Goal: Information Seeking & Learning: Find specific page/section

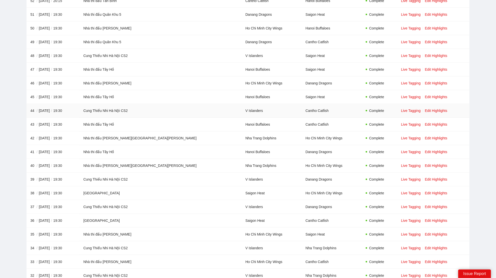
scroll to position [222, 0]
click at [425, 108] on link "Edit Highlights" at bounding box center [436, 110] width 23 height 4
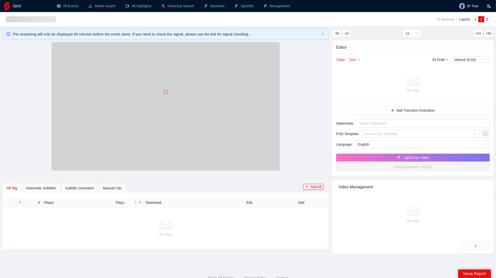
click at [187, 92] on div at bounding box center [166, 92] width 228 height 100
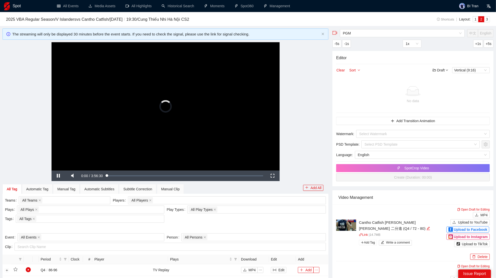
click at [168, 129] on video "Video Player" at bounding box center [166, 106] width 228 height 128
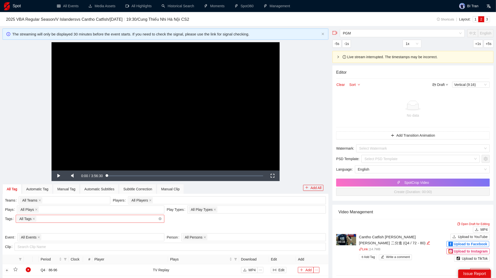
click at [78, 221] on div "All Tags" at bounding box center [87, 219] width 141 height 7
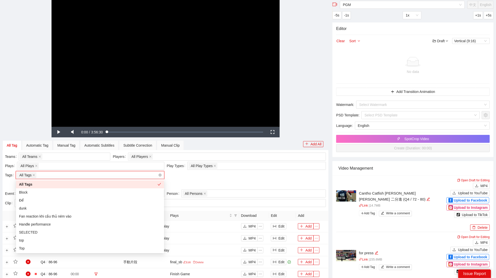
scroll to position [52, 0]
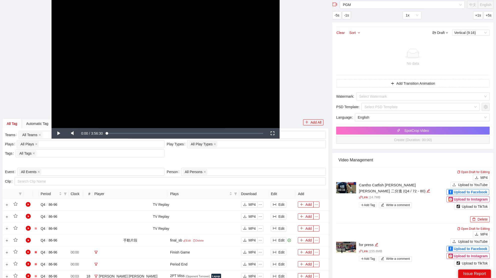
click at [214, 156] on div "Teams All Teams Players All Players Plays All Plays + 0 ... Play Types All Play…" at bounding box center [165, 149] width 323 height 37
click at [233, 145] on div "All Play Types + 0 ..." at bounding box center [254, 144] width 131 height 7
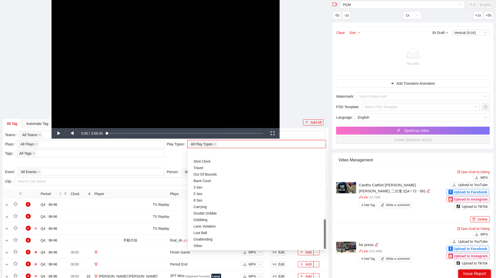
scroll to position [236, 0]
click at [53, 154] on div "All Tags" at bounding box center [87, 153] width 141 height 7
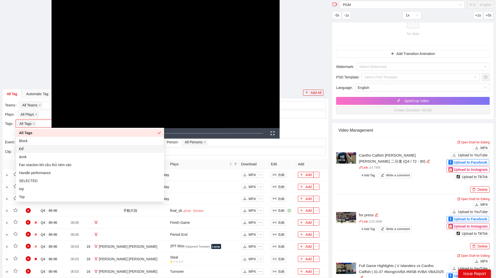
scroll to position [84, 0]
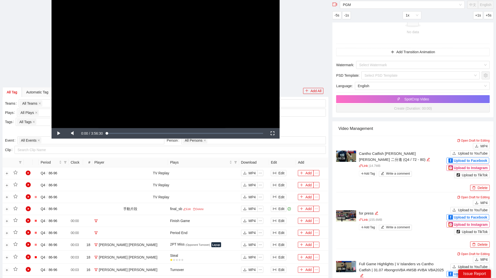
click at [45, 114] on div "**********" at bounding box center [166, 64] width 326 height 128
click at [45, 113] on div "**********" at bounding box center [166, 64] width 326 height 128
click at [45, 112] on div "**********" at bounding box center [166, 64] width 326 height 128
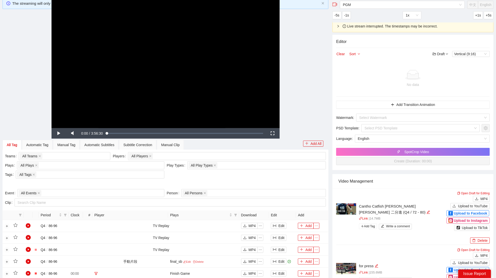
scroll to position [0, 0]
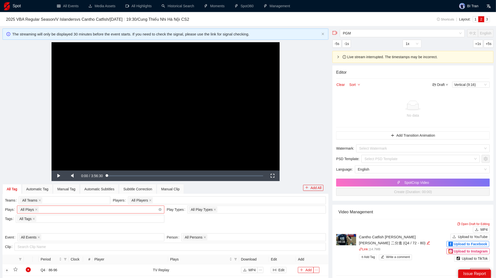
click at [65, 208] on div "All Plays + 0 ..." at bounding box center [88, 209] width 140 height 7
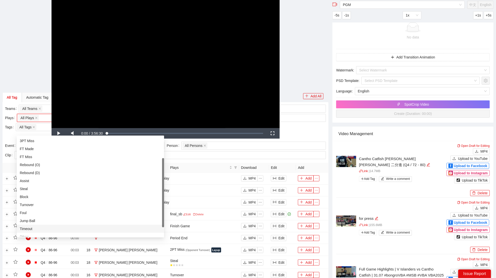
scroll to position [31, 0]
click at [35, 188] on div "Steal" at bounding box center [90, 191] width 141 height 6
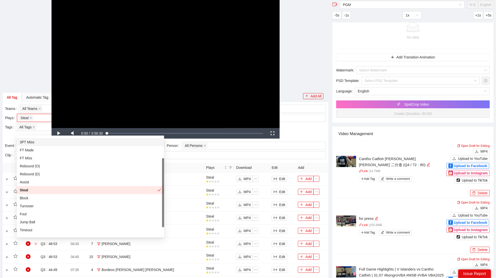
click at [311, 72] on div "**********" at bounding box center [166, 64] width 326 height 128
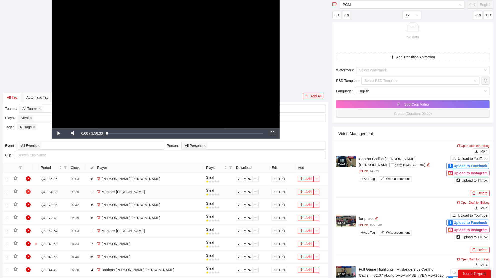
click at [28, 192] on icon "play-circle" at bounding box center [28, 192] width 5 height 5
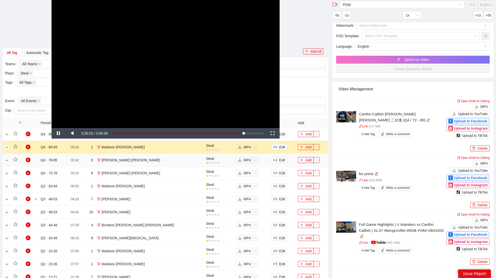
scroll to position [121, 0]
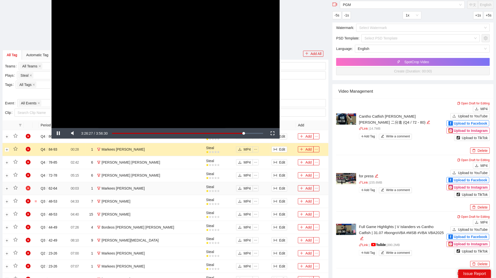
click at [29, 189] on icon "play-circle" at bounding box center [28, 188] width 5 height 5
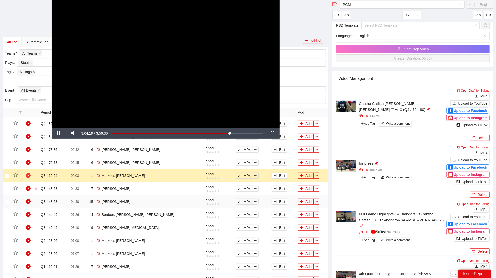
scroll to position [143, 0]
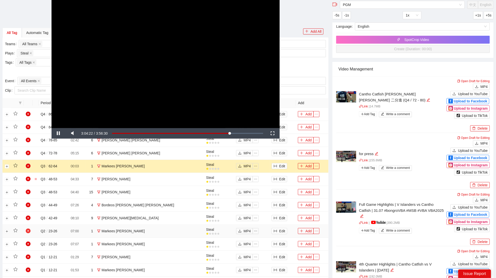
click at [30, 231] on icon "play-circle" at bounding box center [28, 231] width 5 height 5
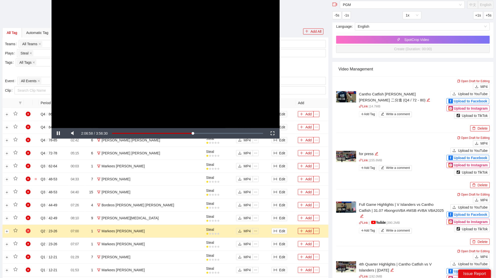
scroll to position [154, 0]
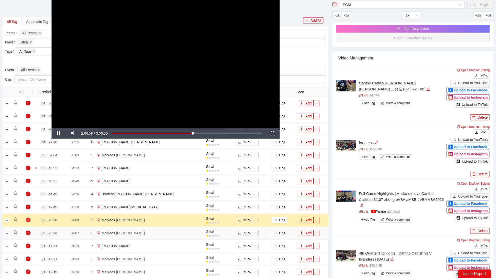
click at [30, 231] on icon "play-circle" at bounding box center [28, 233] width 5 height 5
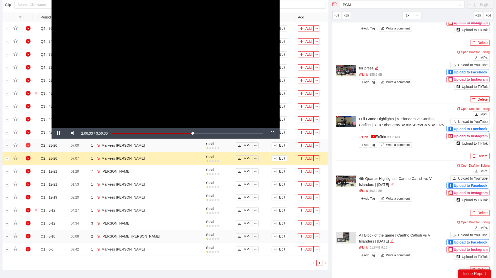
scroll to position [231, 0]
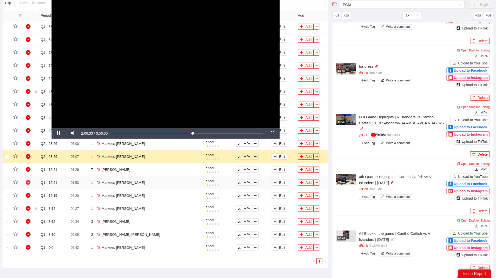
click at [28, 182] on icon "play-circle" at bounding box center [28, 182] width 5 height 5
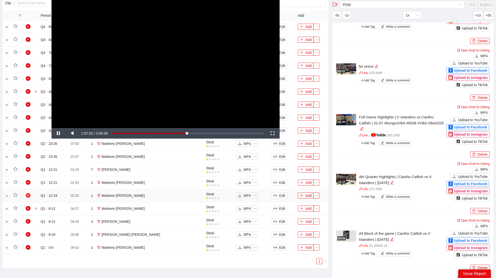
click at [30, 194] on icon "play-circle" at bounding box center [28, 195] width 5 height 5
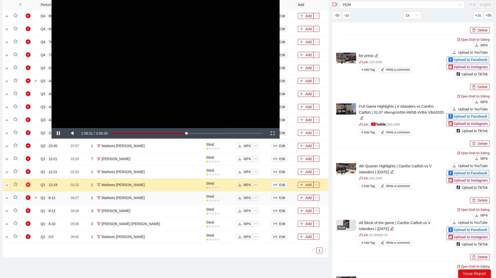
scroll to position [243, 0]
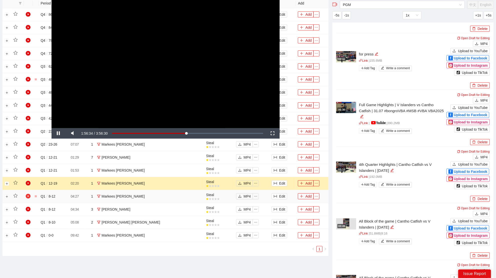
click at [27, 194] on icon "play-circle" at bounding box center [28, 196] width 5 height 5
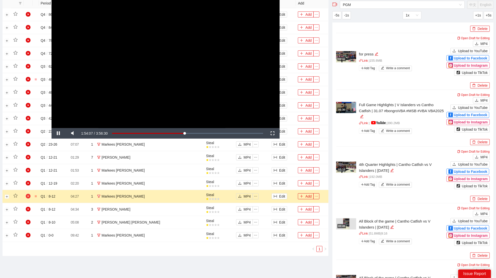
click at [27, 194] on icon "play-circle" at bounding box center [28, 196] width 5 height 5
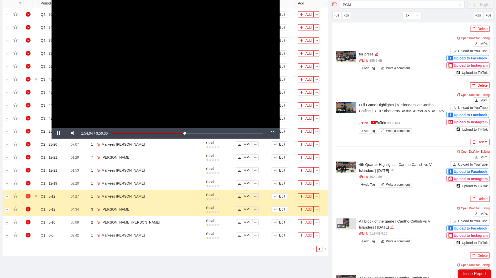
click at [26, 194] on icon "play-circle" at bounding box center [28, 196] width 5 height 5
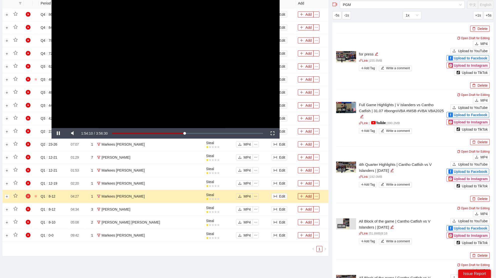
click at [28, 195] on icon "play-circle" at bounding box center [28, 196] width 5 height 5
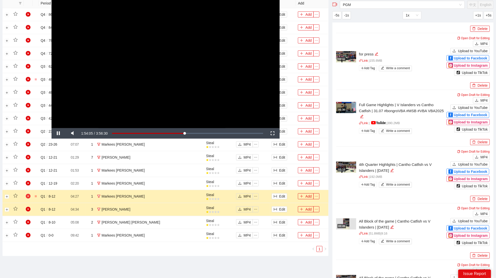
click at [28, 195] on icon "play-circle" at bounding box center [28, 196] width 5 height 5
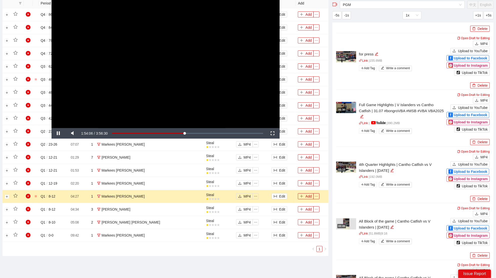
click at [219, 93] on video "Video Player" at bounding box center [166, 64] width 228 height 128
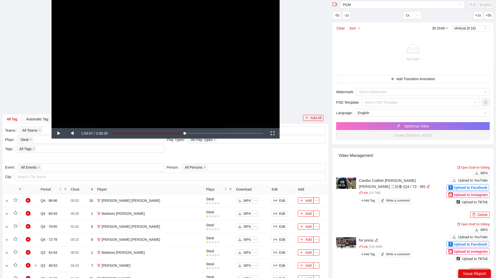
scroll to position [0, 0]
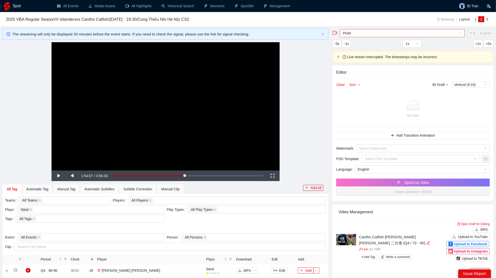
click at [372, 31] on span "PGM" at bounding box center [402, 34] width 119 height 8
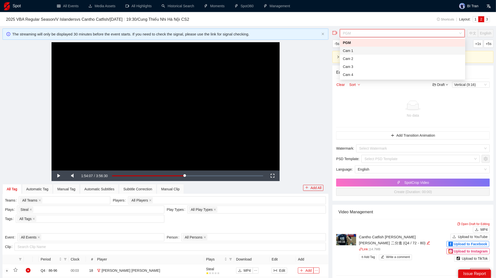
click at [358, 50] on div "Cam 1" at bounding box center [402, 51] width 119 height 6
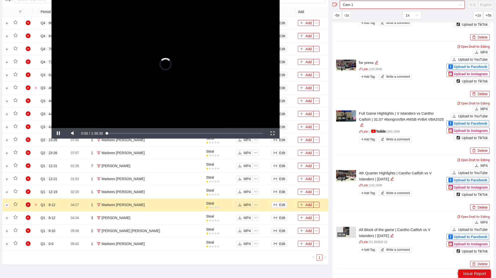
scroll to position [222, 0]
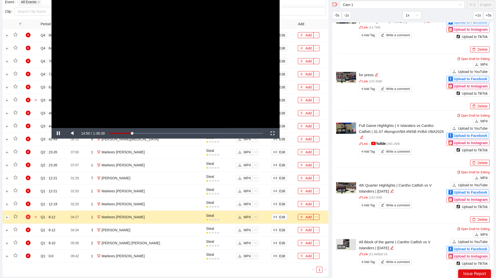
click at [27, 215] on icon "play-circle" at bounding box center [28, 217] width 5 height 5
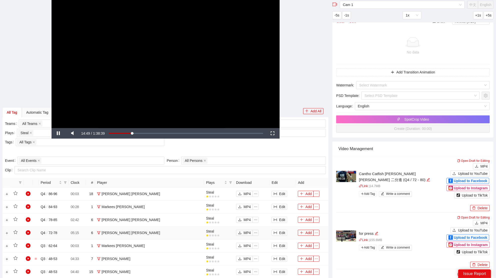
scroll to position [0, 0]
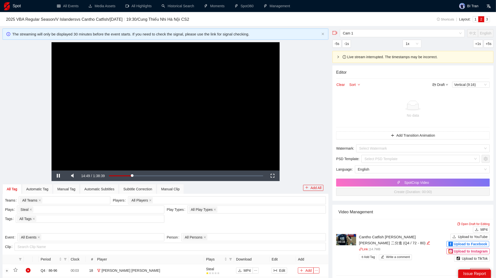
click at [195, 92] on video "Video Player" at bounding box center [166, 106] width 228 height 128
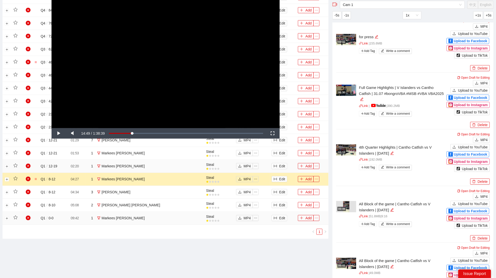
scroll to position [264, 0]
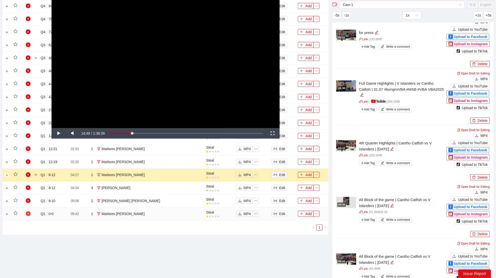
click at [27, 212] on icon "play-circle" at bounding box center [28, 214] width 5 height 5
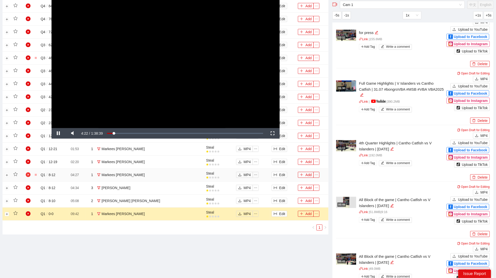
click at [29, 173] on icon "play-circle" at bounding box center [28, 175] width 5 height 5
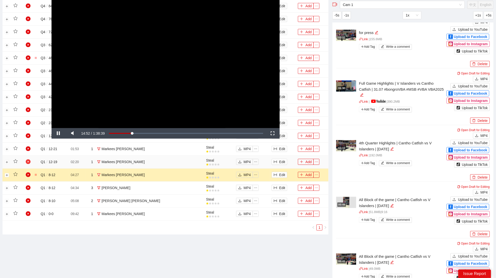
click at [28, 160] on icon "play-circle" at bounding box center [28, 162] width 5 height 5
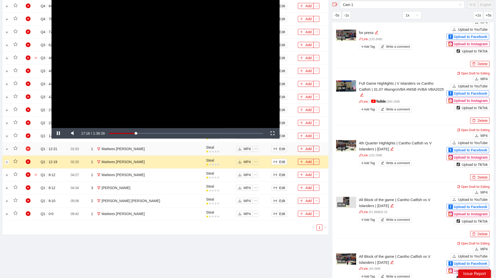
click at [29, 149] on icon "play-circle" at bounding box center [28, 149] width 5 height 5
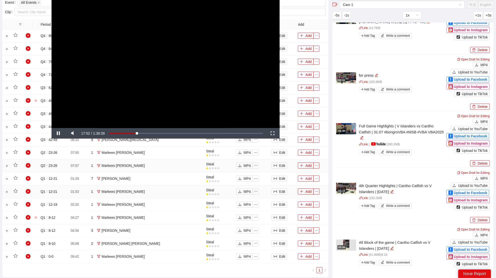
scroll to position [220, 0]
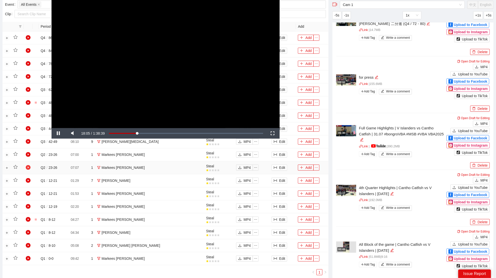
click at [29, 166] on icon "play-circle" at bounding box center [28, 167] width 5 height 5
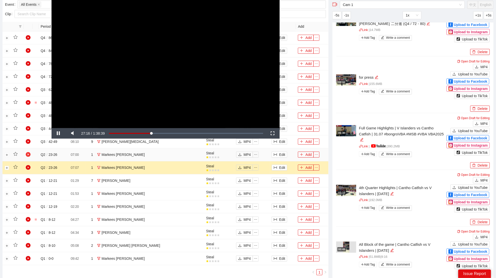
click at [27, 155] on icon "play-circle" at bounding box center [28, 154] width 5 height 5
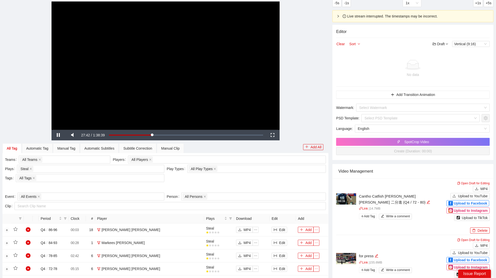
scroll to position [0, 0]
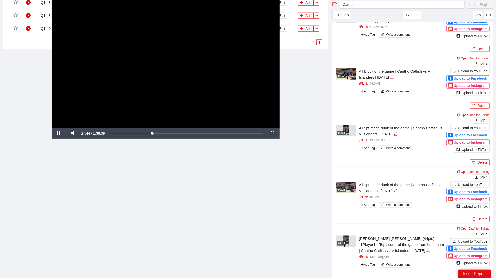
drag, startPoint x: 134, startPoint y: 204, endPoint x: 137, endPoint y: 201, distance: 3.8
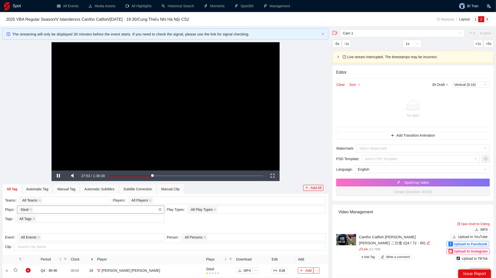
click at [70, 209] on div "Steal + 0 ..." at bounding box center [88, 209] width 140 height 7
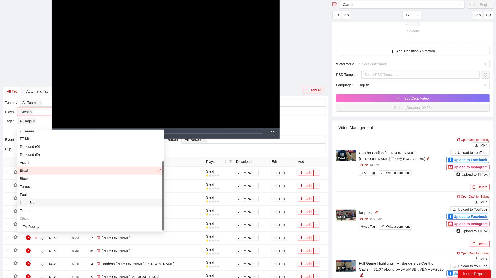
scroll to position [191, 0]
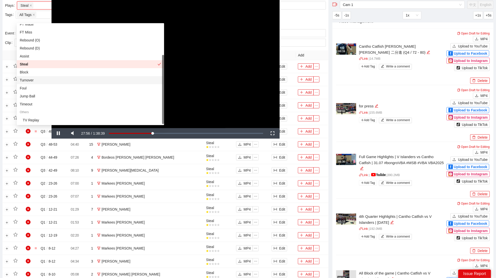
click at [36, 79] on div "Turnover" at bounding box center [90, 81] width 141 height 6
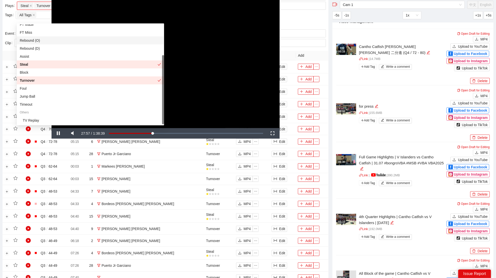
scroll to position [190, 0]
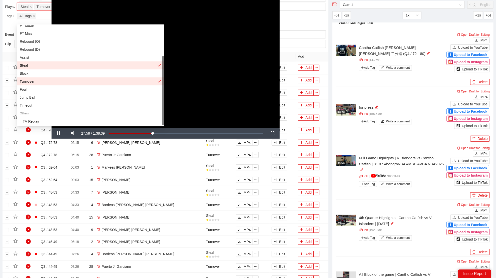
click at [310, 15] on div "**********" at bounding box center [166, 64] width 326 height 128
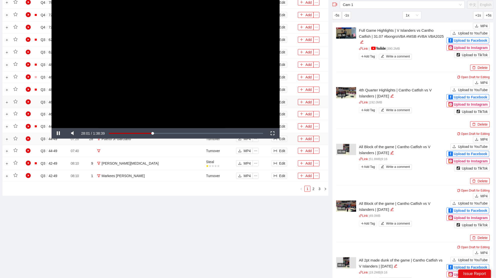
scroll to position [318, 0]
click at [27, 174] on icon "play-circle" at bounding box center [28, 175] width 5 height 5
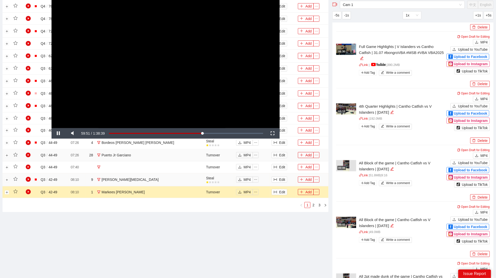
scroll to position [275, 0]
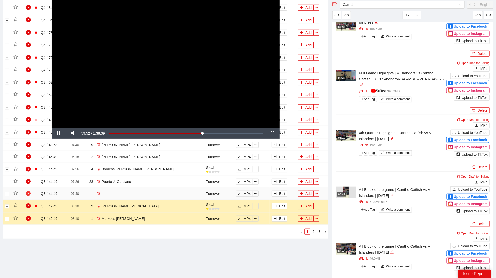
click at [26, 193] on icon "play-circle" at bounding box center [28, 193] width 5 height 5
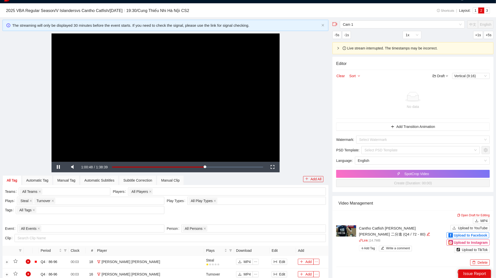
scroll to position [6, 0]
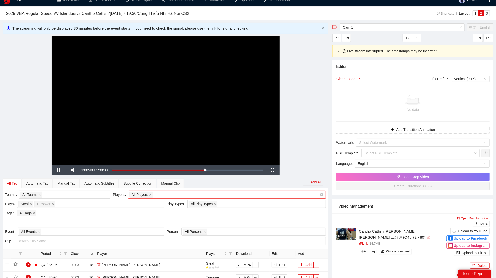
click at [168, 192] on div "All Players" at bounding box center [224, 194] width 191 height 7
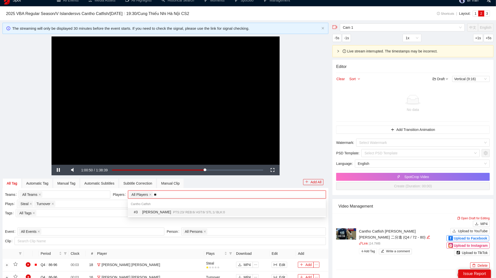
type input "***"
click at [257, 209] on div "# 3 [PERSON_NAME] PTS: 23 / REB: 6 / AST: 6 / STL: 1 / BLK: 0" at bounding box center [227, 212] width 198 height 8
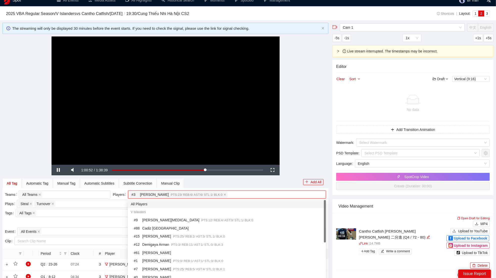
click at [292, 113] on div "**********" at bounding box center [166, 101] width 326 height 128
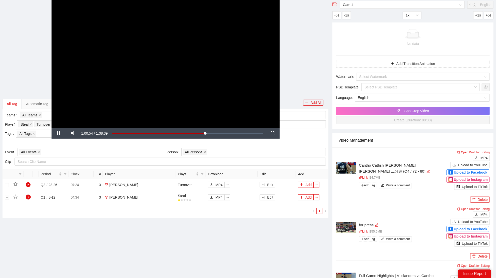
scroll to position [75, 0]
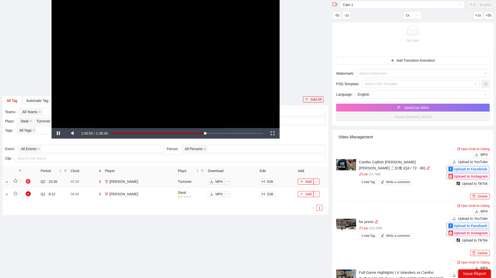
click at [30, 181] on icon "play-circle" at bounding box center [28, 181] width 5 height 5
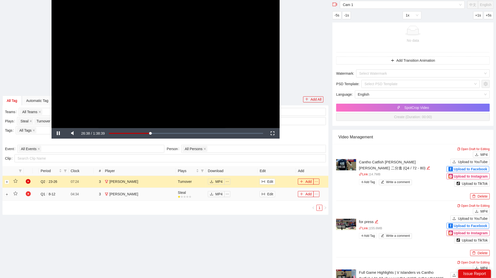
click at [29, 194] on icon "play-circle" at bounding box center [28, 194] width 5 height 5
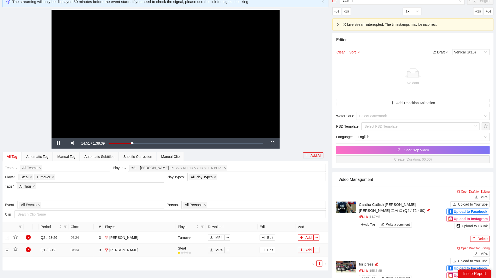
scroll to position [48, 0]
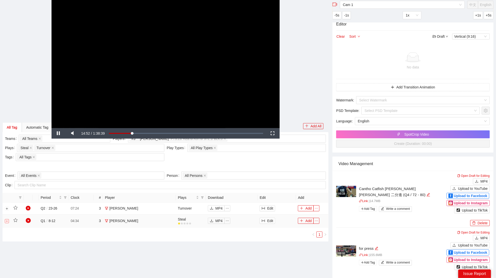
click at [7, 220] on button "Expand row" at bounding box center [7, 221] width 4 height 4
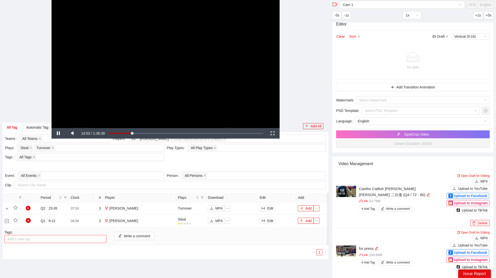
click at [37, 239] on div at bounding box center [56, 239] width 100 height 6
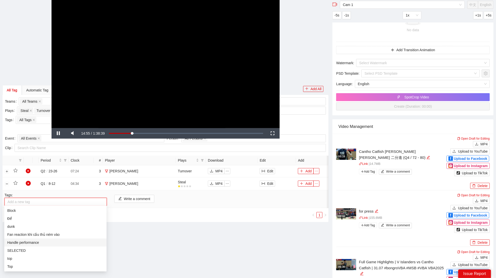
scroll to position [118, 0]
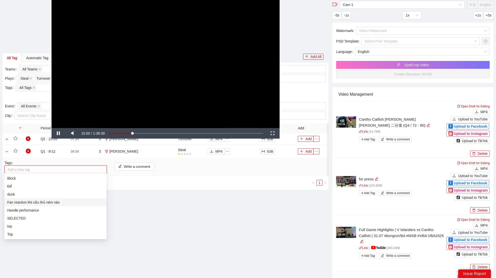
click at [62, 202] on div "Fan reaction khi cầu thủ ném vào" at bounding box center [55, 203] width 96 height 6
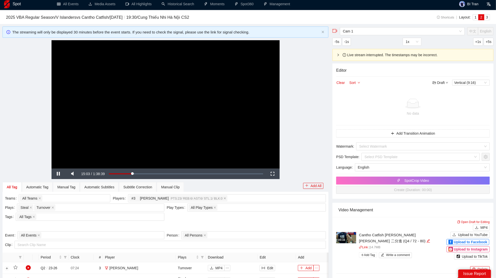
scroll to position [0, 0]
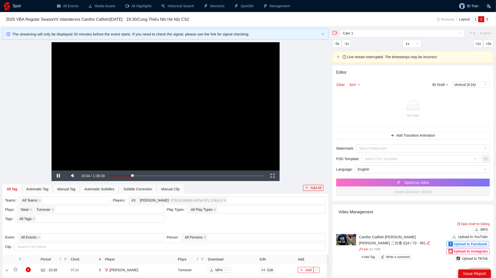
click at [197, 83] on video "Video Player" at bounding box center [166, 106] width 228 height 128
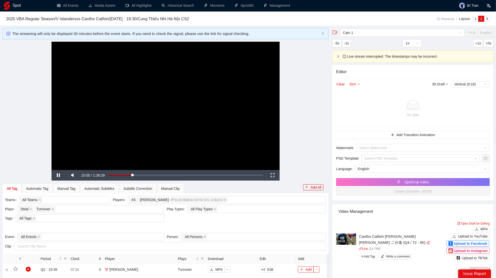
scroll to position [1, 0]
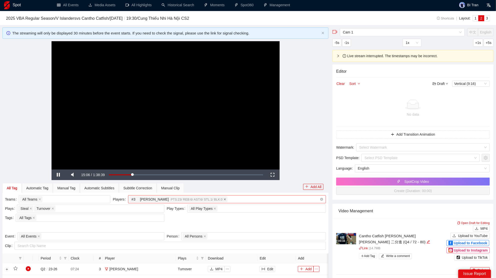
click at [226, 198] on icon "close" at bounding box center [225, 199] width 3 height 3
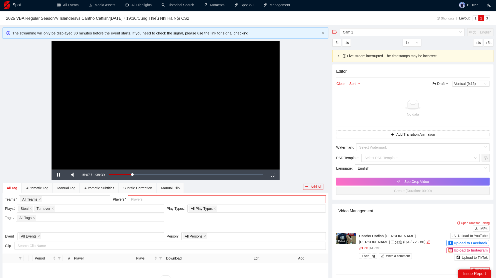
click at [223, 200] on div at bounding box center [224, 200] width 191 height 6
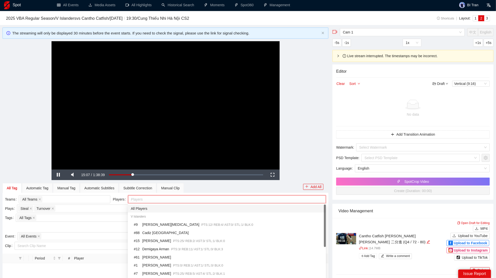
drag, startPoint x: 183, startPoint y: 210, endPoint x: 288, endPoint y: 168, distance: 113.6
click at [183, 210] on div "All Players" at bounding box center [227, 209] width 192 height 6
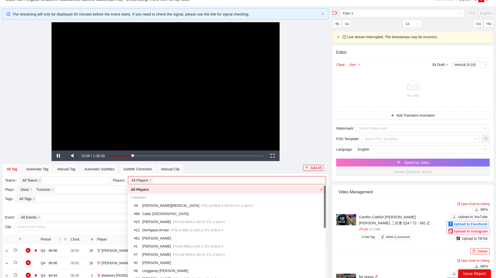
click at [306, 129] on div "**********" at bounding box center [166, 86] width 326 height 128
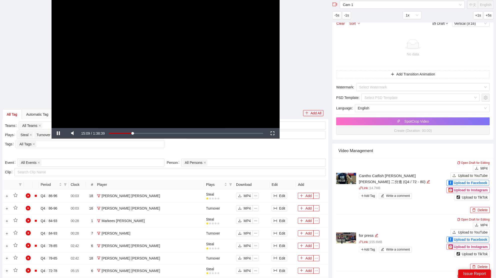
scroll to position [63, 0]
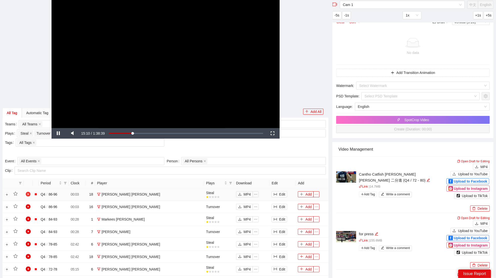
click at [29, 194] on icon "play-circle" at bounding box center [28, 194] width 5 height 5
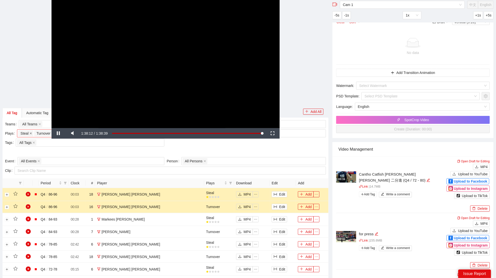
click at [31, 133] on icon "close" at bounding box center [31, 134] width 2 height 2
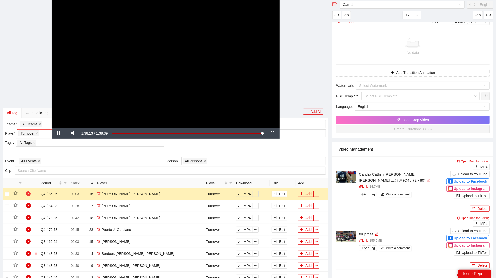
click at [28, 192] on icon "play-circle" at bounding box center [28, 194] width 5 height 5
click at [29, 206] on icon "play-circle" at bounding box center [28, 205] width 5 height 5
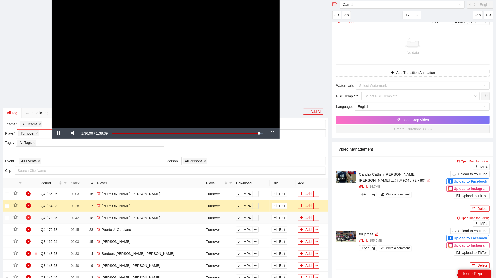
click at [28, 216] on icon "play-circle" at bounding box center [28, 217] width 5 height 5
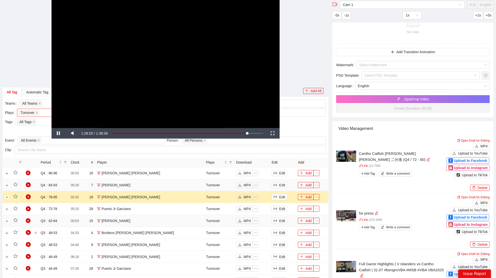
scroll to position [103, 0]
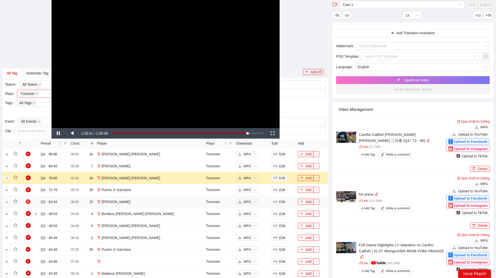
click at [27, 200] on icon "play-circle" at bounding box center [28, 202] width 5 height 5
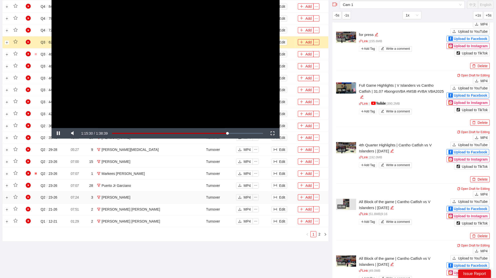
scroll to position [279, 0]
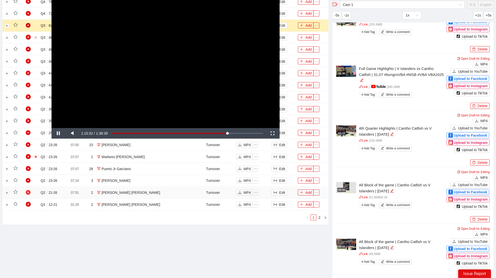
click at [29, 190] on icon "play-circle" at bounding box center [28, 192] width 5 height 5
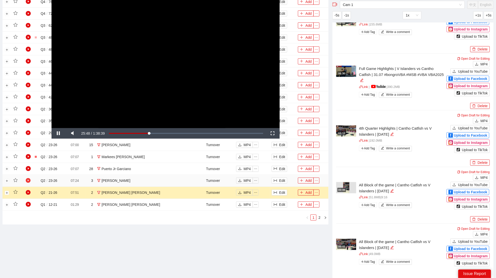
click at [26, 178] on icon "play-circle" at bounding box center [28, 180] width 5 height 5
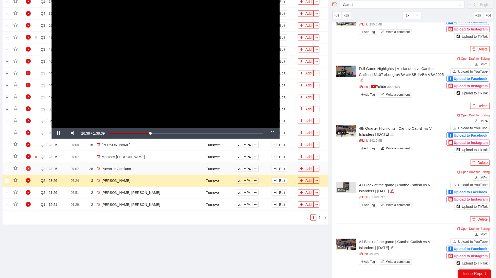
click at [28, 166] on icon "play-circle" at bounding box center [28, 168] width 5 height 5
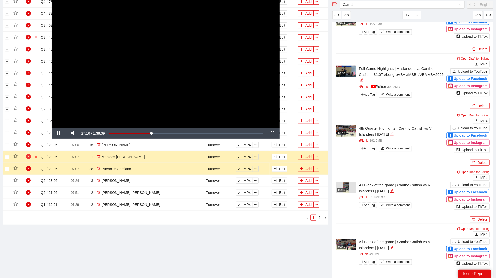
click at [28, 154] on link at bounding box center [28, 157] width 5 height 6
click at [28, 143] on icon "play-circle" at bounding box center [28, 145] width 5 height 5
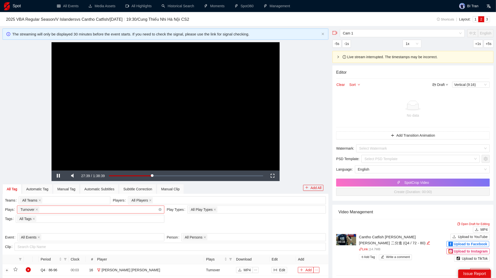
scroll to position [14, 0]
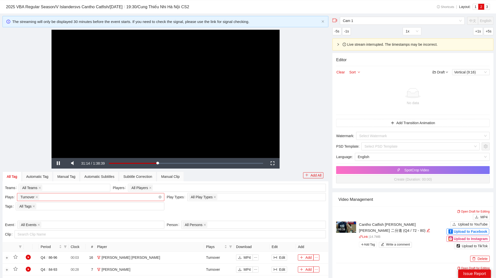
click at [200, 89] on video "Video Player" at bounding box center [166, 94] width 228 height 128
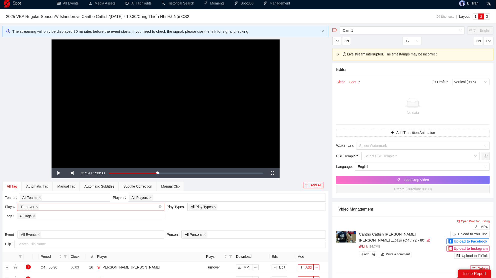
scroll to position [0, 0]
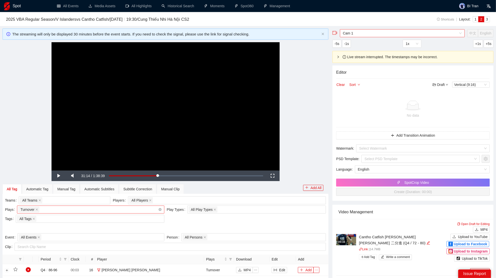
click at [361, 33] on span "Cam 1" at bounding box center [402, 34] width 119 height 8
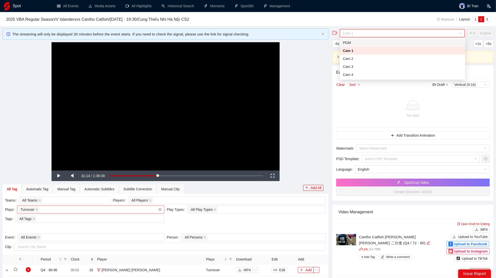
click at [353, 43] on div "PGM" at bounding box center [402, 43] width 119 height 6
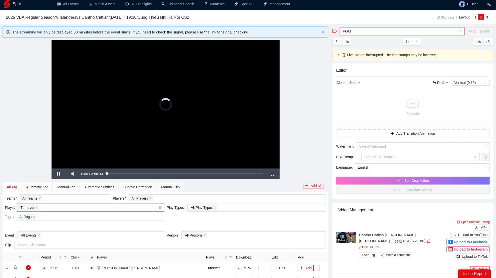
scroll to position [24, 0]
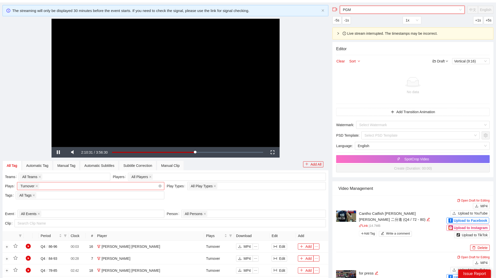
click at [71, 185] on div "Turnover + 0 ..." at bounding box center [88, 186] width 140 height 7
click at [70, 185] on div "Turnover + 0 ..." at bounding box center [88, 186] width 140 height 7
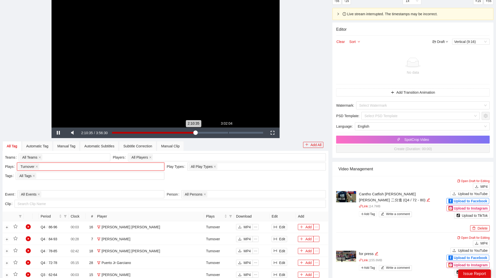
scroll to position [0, 0]
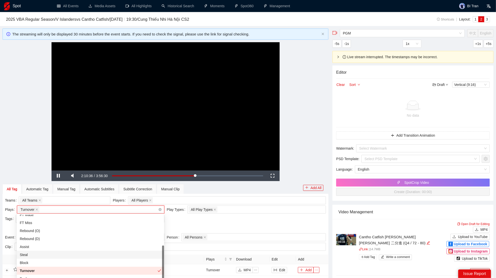
click at [95, 210] on div "Turnover + 0 ..." at bounding box center [88, 209] width 140 height 7
click at [37, 255] on div "Steal" at bounding box center [90, 255] width 141 height 6
click at [35, 270] on div "Turnover" at bounding box center [89, 271] width 138 height 6
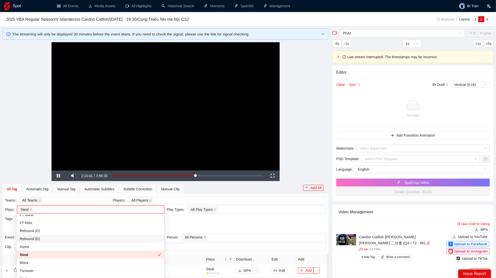
click at [186, 226] on div at bounding box center [165, 228] width 321 height 8
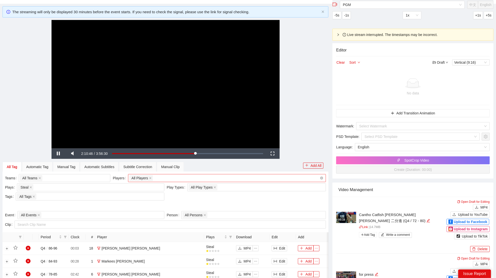
scroll to position [21, 0]
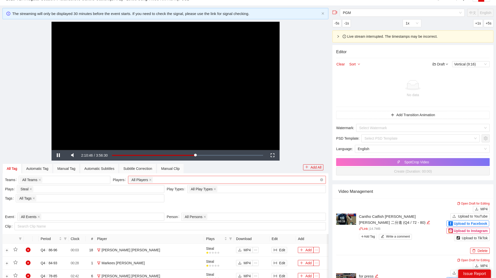
click at [220, 181] on div "All Players" at bounding box center [224, 180] width 191 height 7
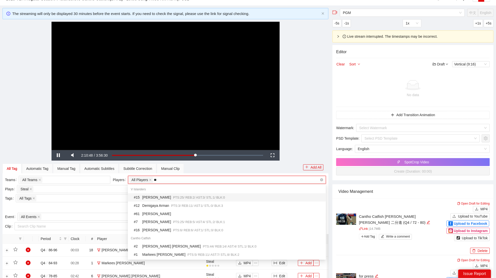
type input "*"
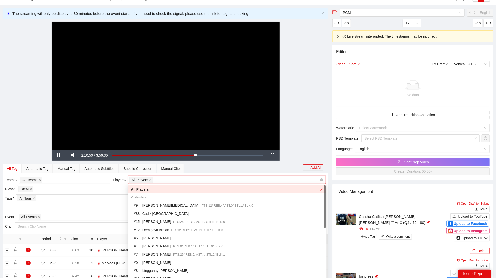
click at [153, 180] on div "All Players" at bounding box center [141, 180] width 25 height 7
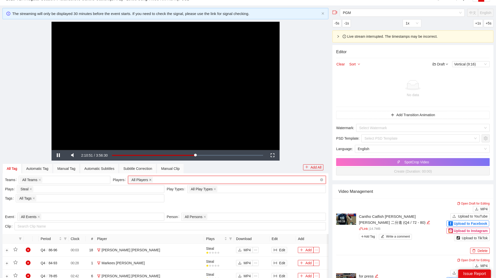
click at [150, 179] on icon "close" at bounding box center [150, 180] width 2 height 2
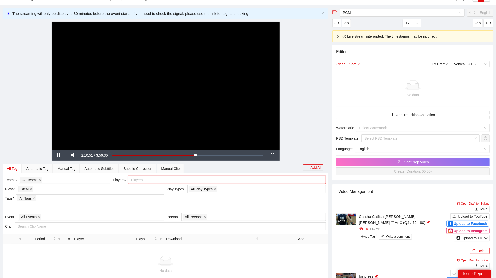
click at [153, 182] on div at bounding box center [224, 180] width 191 height 6
type input "****"
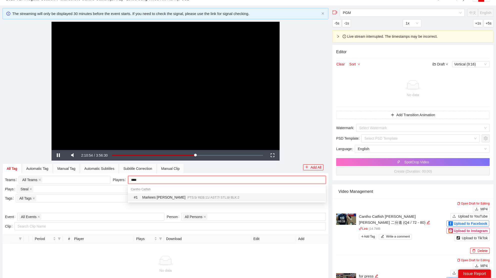
click at [165, 198] on div "# 1 Markees [PERSON_NAME] PTS: 5 / REB: 11 / AST: 7 / STL: 8 / BLK: 2" at bounding box center [228, 198] width 189 height 6
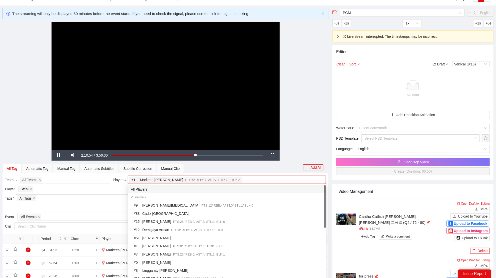
click at [298, 113] on div "**********" at bounding box center [166, 86] width 326 height 128
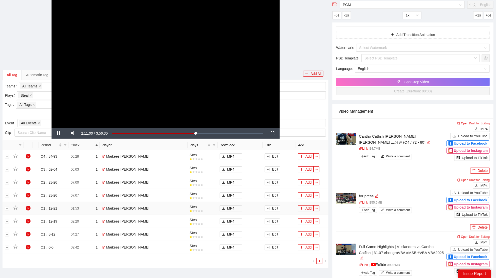
scroll to position [101, 0]
click at [27, 247] on icon "play-circle" at bounding box center [28, 247] width 5 height 5
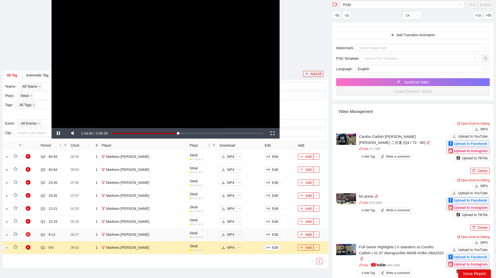
click at [27, 234] on icon "play-circle" at bounding box center [28, 234] width 5 height 5
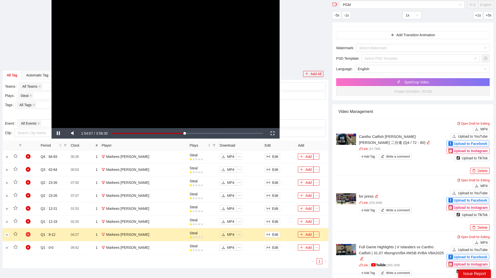
click at [28, 235] on icon "play-circle" at bounding box center [28, 234] width 5 height 5
click at [29, 219] on icon "play-circle" at bounding box center [28, 221] width 5 height 5
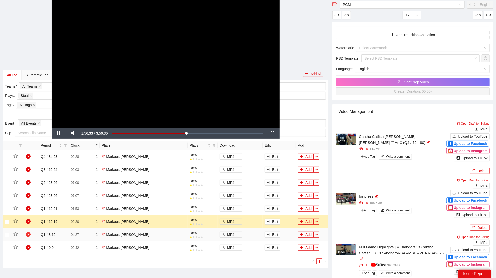
click at [28, 234] on icon "play-circle" at bounding box center [28, 234] width 5 height 5
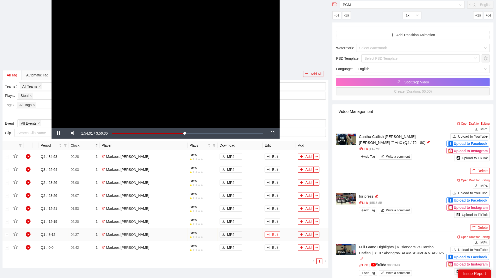
click at [270, 233] on button "Edit" at bounding box center [273, 235] width 16 height 6
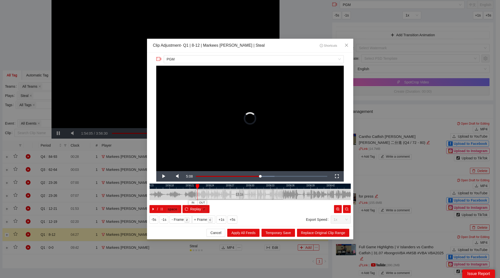
drag, startPoint x: 217, startPoint y: 195, endPoint x: 196, endPoint y: 198, distance: 22.0
click at [196, 198] on div at bounding box center [196, 194] width 3 height 11
click at [159, 177] on span "Video Player" at bounding box center [163, 177] width 14 height 0
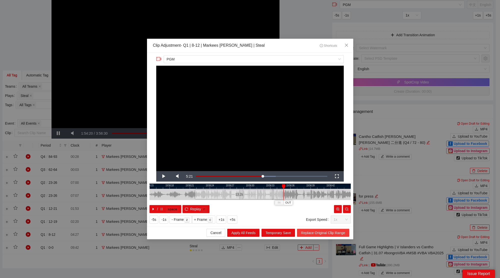
click at [320, 232] on span "Replace Original Clip Range" at bounding box center [323, 233] width 44 height 6
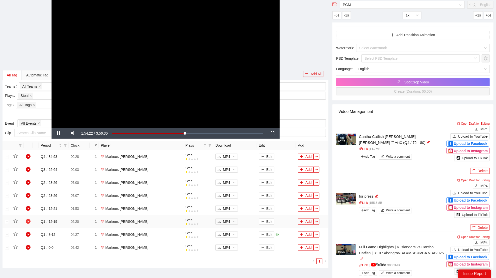
click at [28, 222] on icon "play-circle" at bounding box center [28, 221] width 5 height 5
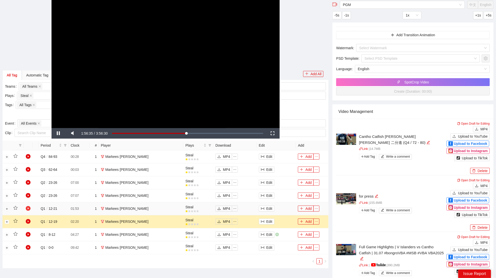
click at [28, 207] on icon "play-circle" at bounding box center [28, 208] width 5 height 5
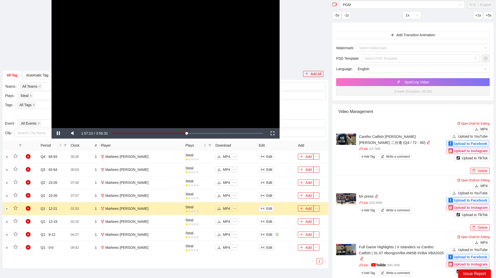
click at [235, 50] on video "Video Player" at bounding box center [166, 64] width 228 height 128
click at [219, 77] on video "Video Player" at bounding box center [166, 64] width 228 height 128
click at [70, 134] on span "Video Player" at bounding box center [73, 134] width 14 height 0
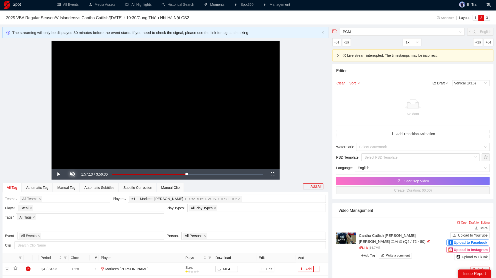
scroll to position [3, 0]
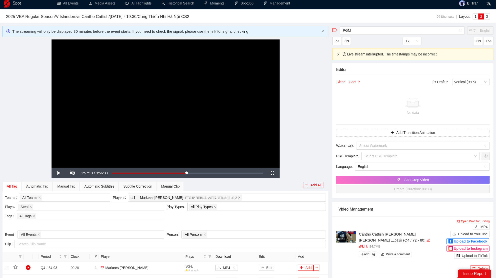
click at [220, 123] on video "Video Player" at bounding box center [166, 104] width 228 height 128
click at [205, 102] on video "Video Player" at bounding box center [166, 104] width 228 height 128
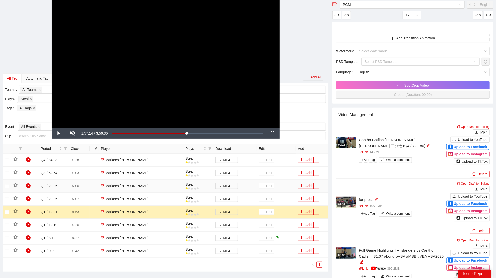
scroll to position [97, 0]
click at [261, 161] on icon "column-width" at bounding box center [263, 161] width 4 height 4
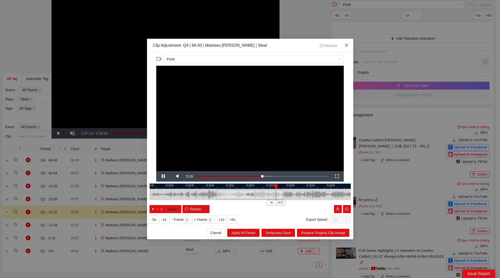
click at [346, 41] on span "Close" at bounding box center [347, 46] width 14 height 14
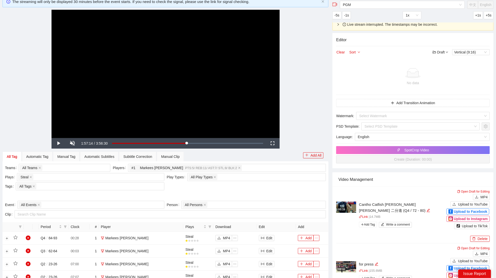
scroll to position [34, 0]
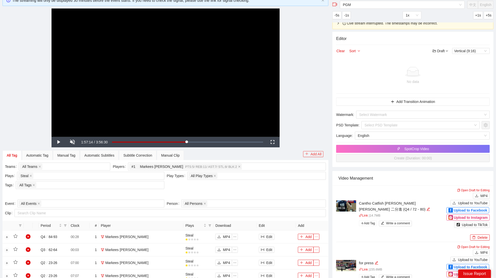
click at [318, 155] on button "Add All" at bounding box center [313, 154] width 21 height 6
click at [324, 138] on span "Yes" at bounding box center [322, 139] width 6 height 6
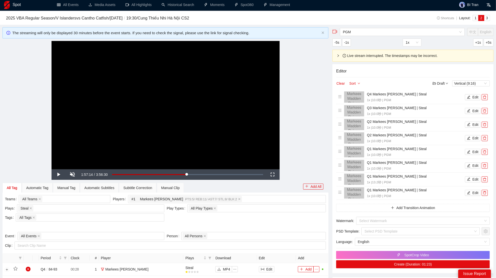
scroll to position [0, 0]
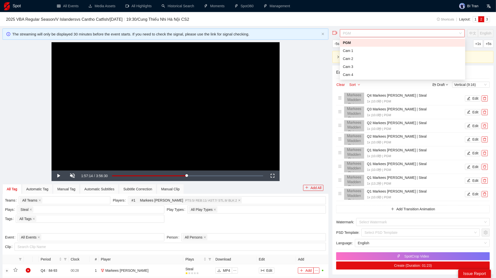
click at [409, 34] on span "PGM" at bounding box center [402, 34] width 119 height 8
click at [365, 51] on div "Cam 1" at bounding box center [402, 51] width 119 height 6
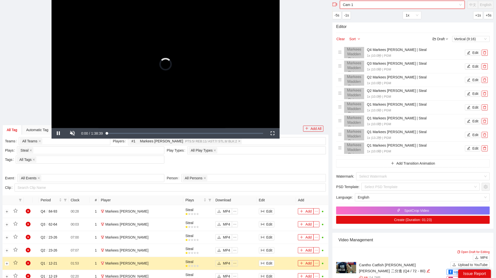
scroll to position [47, 0]
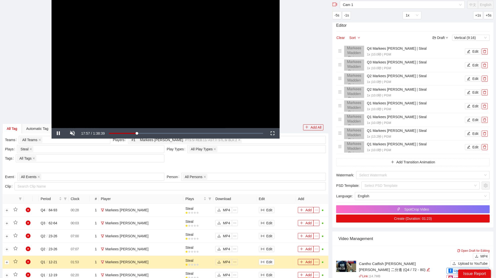
click at [315, 126] on div "**********" at bounding box center [166, 64] width 326 height 128
click at [485, 50] on icon "delete" at bounding box center [484, 51] width 3 height 3
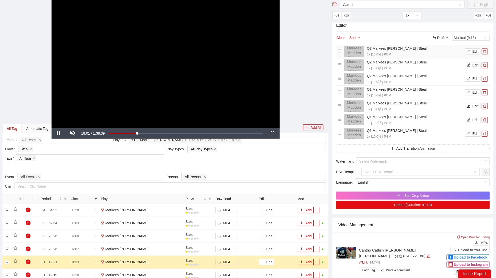
click at [485, 50] on icon "delete" at bounding box center [485, 52] width 4 height 4
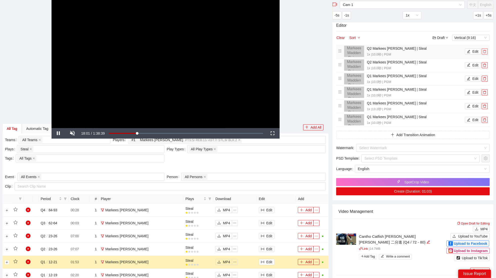
click at [485, 50] on icon "delete" at bounding box center [485, 52] width 4 height 4
click at [485, 64] on icon "delete" at bounding box center [485, 66] width 4 height 4
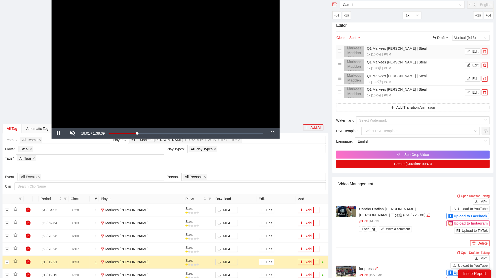
click at [485, 50] on icon "delete" at bounding box center [485, 52] width 4 height 4
click at [485, 64] on icon "delete" at bounding box center [485, 66] width 4 height 4
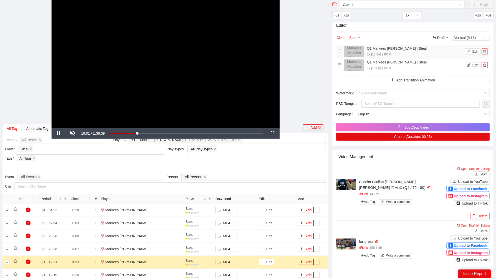
click at [485, 50] on icon "delete" at bounding box center [485, 52] width 4 height 4
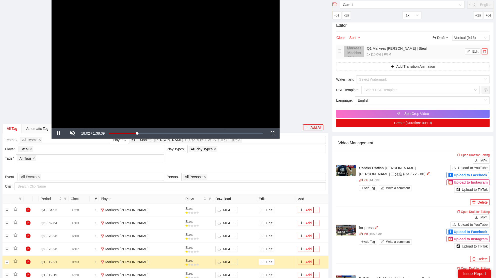
click at [485, 50] on icon "delete" at bounding box center [485, 52] width 4 height 4
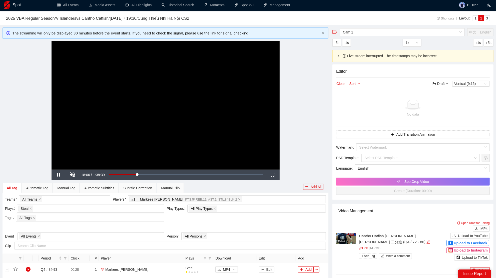
scroll to position [0, 0]
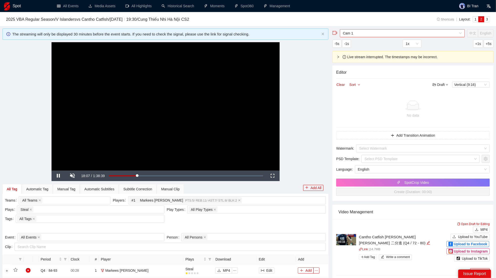
click at [354, 32] on span "Cam 1" at bounding box center [402, 34] width 119 height 8
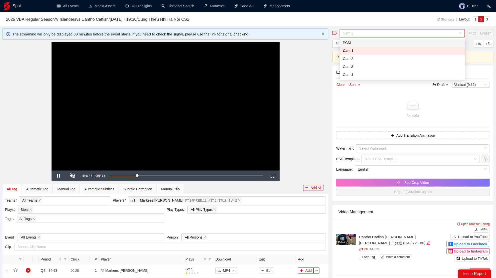
click at [352, 41] on div "PGM" at bounding box center [402, 43] width 119 height 6
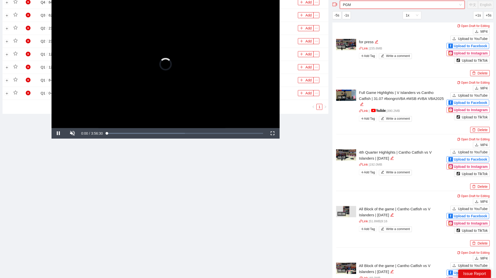
click at [181, 50] on video "Video Player" at bounding box center [166, 64] width 228 height 128
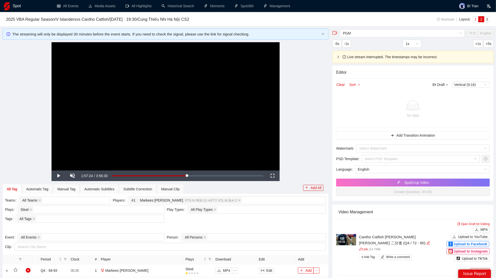
click at [475, 19] on span "1" at bounding box center [476, 19] width 2 height 4
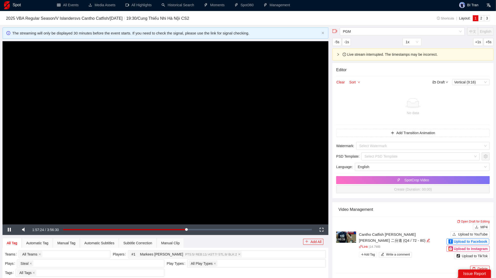
click at [227, 108] on video "Video Player" at bounding box center [166, 132] width 326 height 183
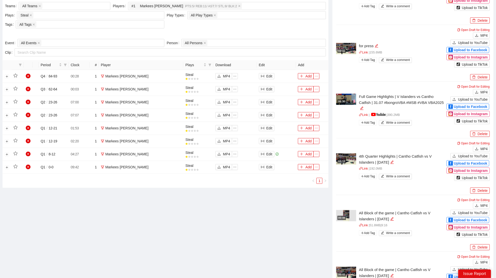
scroll to position [174, 0]
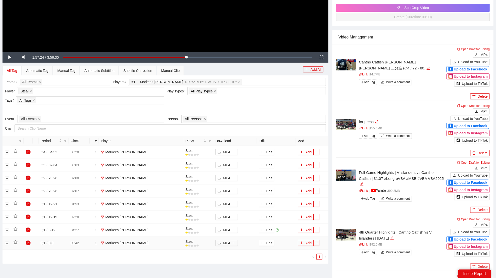
click at [305, 241] on button "Add" at bounding box center [306, 243] width 16 height 6
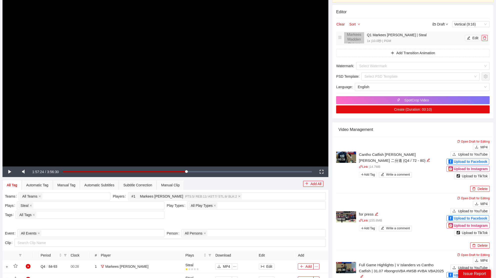
scroll to position [0, 0]
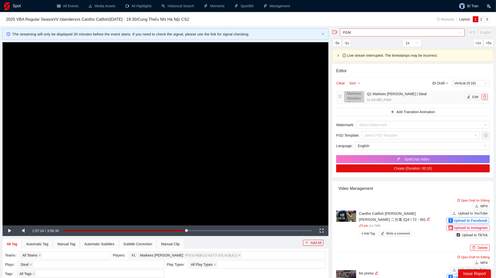
click at [410, 32] on span "PGM" at bounding box center [402, 33] width 119 height 8
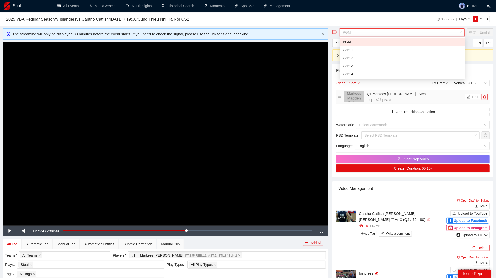
click at [384, 46] on div "Cam 1" at bounding box center [402, 50] width 125 height 8
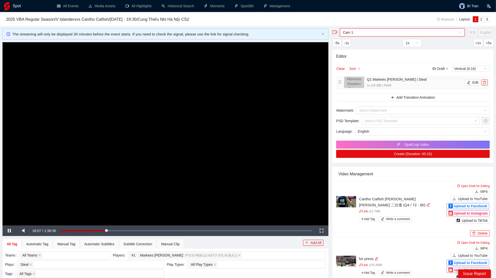
click at [273, 78] on video "Video Player" at bounding box center [166, 133] width 326 height 183
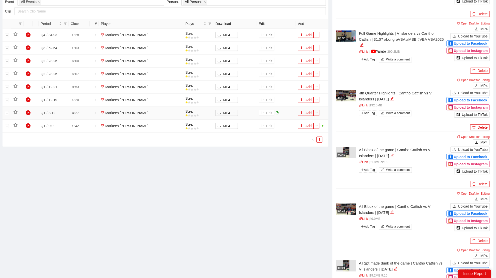
scroll to position [297, 0]
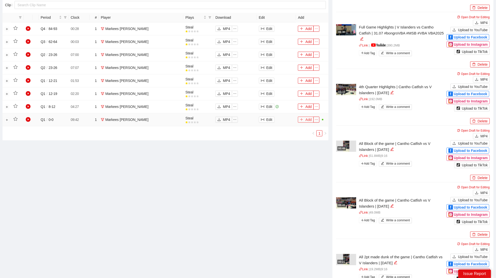
click at [308, 120] on button "Add" at bounding box center [306, 120] width 16 height 6
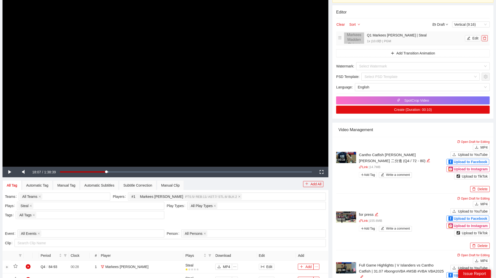
scroll to position [0, 0]
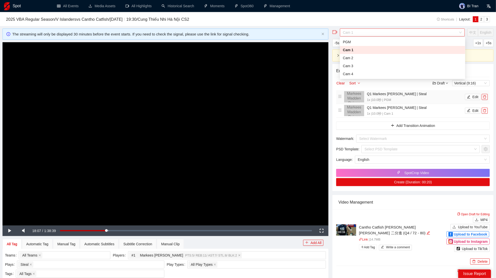
click at [371, 32] on span "Cam 1" at bounding box center [402, 33] width 119 height 8
click at [359, 41] on div "PGM" at bounding box center [402, 42] width 119 height 6
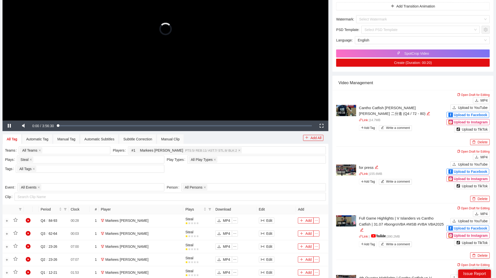
scroll to position [202, 0]
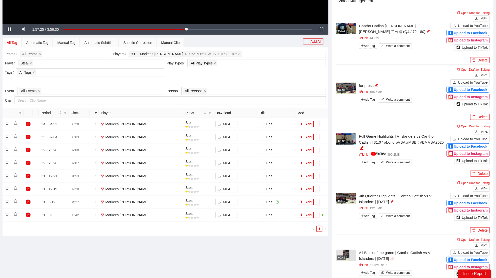
click at [308, 201] on button "Add" at bounding box center [306, 202] width 16 height 6
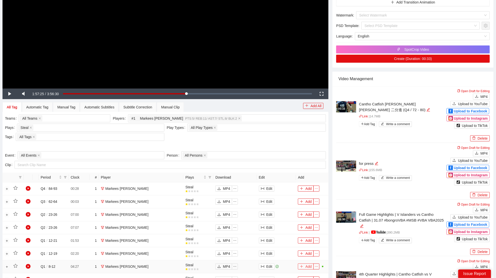
scroll to position [0, 0]
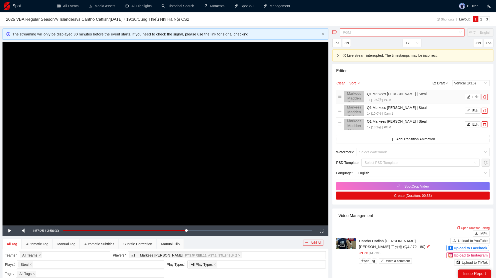
click at [352, 31] on span "PGM" at bounding box center [402, 33] width 119 height 8
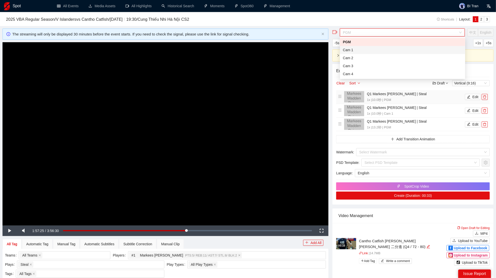
click at [353, 51] on div "Cam 1" at bounding box center [402, 50] width 119 height 6
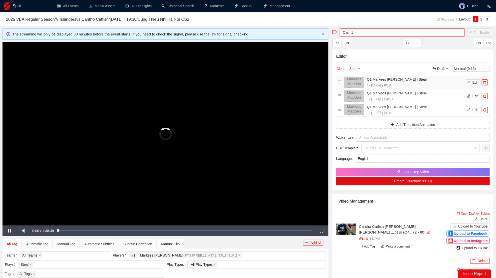
click at [226, 122] on video "Video Player" at bounding box center [166, 133] width 326 height 183
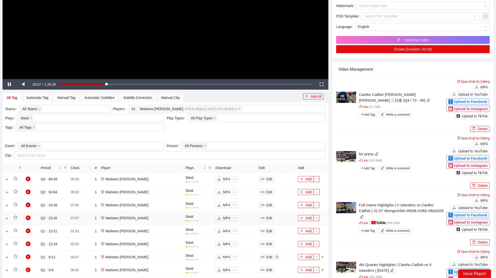
scroll to position [241, 0]
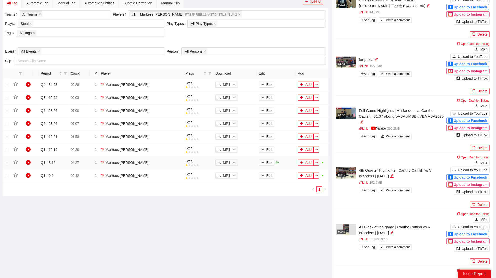
click at [305, 164] on button "Add" at bounding box center [306, 163] width 16 height 6
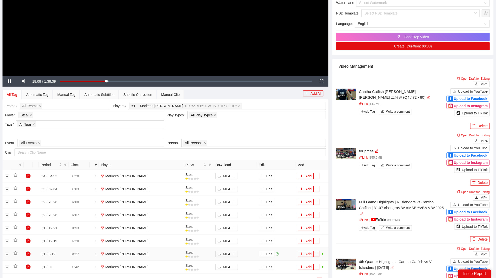
scroll to position [0, 0]
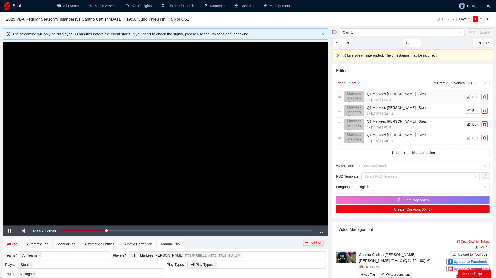
click at [196, 148] on video "Video Player" at bounding box center [166, 133] width 326 height 183
click at [361, 34] on span "Cam 1" at bounding box center [402, 33] width 119 height 8
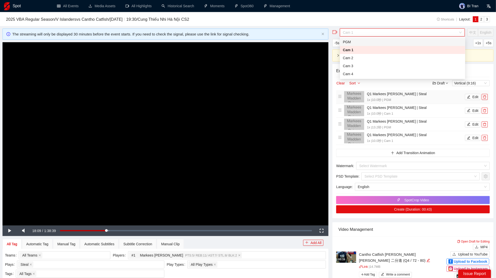
click at [356, 44] on div "PGM" at bounding box center [402, 42] width 119 height 6
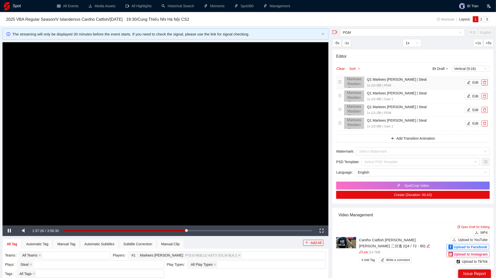
click at [202, 126] on video "Video Player" at bounding box center [166, 133] width 326 height 183
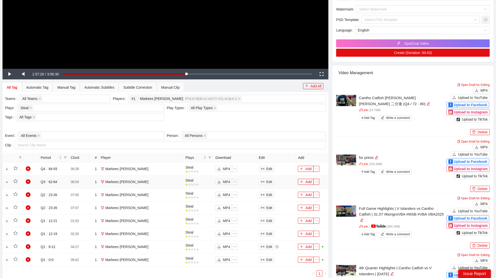
scroll to position [262, 0]
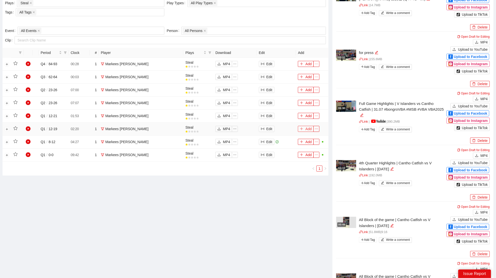
click at [304, 128] on button "Add" at bounding box center [306, 129] width 16 height 6
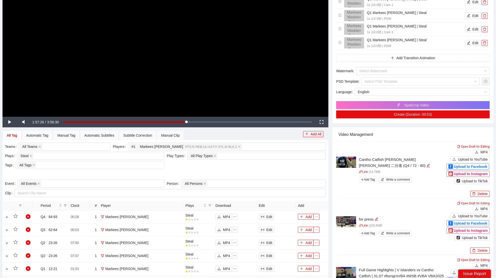
scroll to position [0, 0]
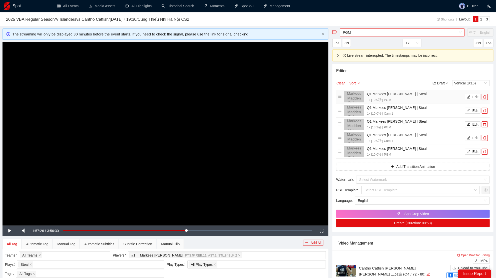
click at [357, 29] on div "PGM" at bounding box center [402, 33] width 125 height 8
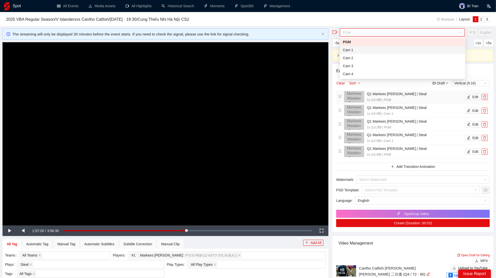
click at [349, 47] on div "Cam 1" at bounding box center [402, 50] width 119 height 6
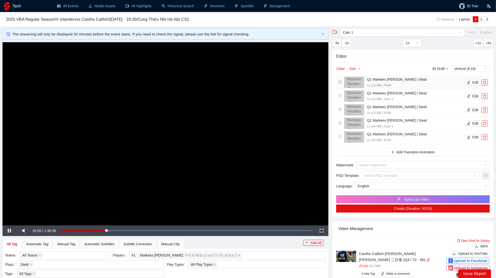
click at [201, 115] on video "Video Player" at bounding box center [166, 133] width 326 height 183
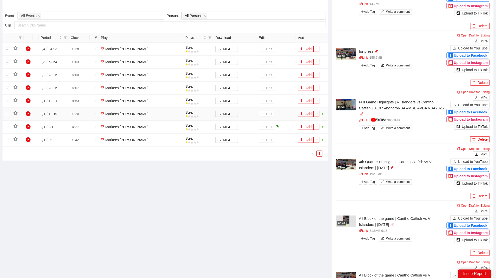
scroll to position [282, 0]
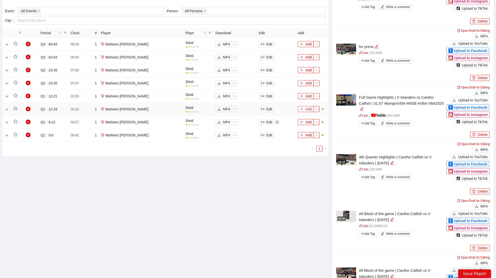
click at [307, 110] on button "Add" at bounding box center [306, 109] width 16 height 6
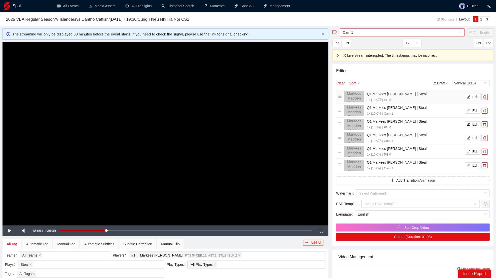
click at [374, 36] on span "Cam 1" at bounding box center [402, 33] width 119 height 8
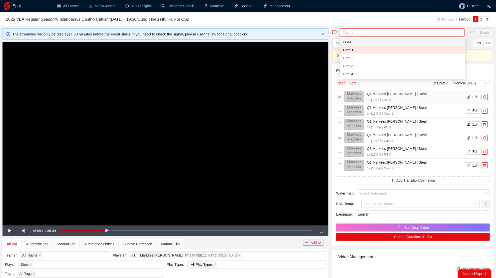
click at [350, 39] on div "PGM" at bounding box center [402, 42] width 119 height 6
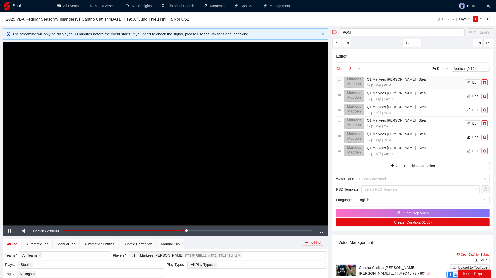
click at [186, 126] on video "Video Player" at bounding box center [166, 133] width 326 height 183
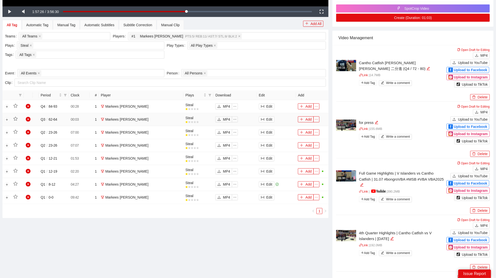
scroll to position [220, 0]
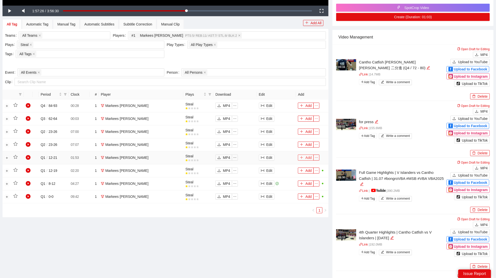
click at [307, 156] on button "Add" at bounding box center [306, 158] width 16 height 6
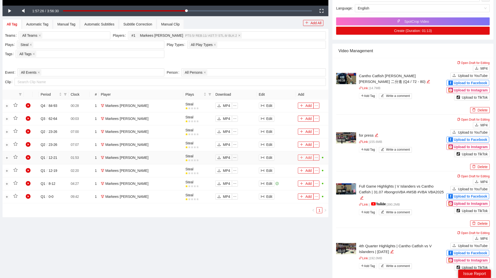
scroll to position [0, 0]
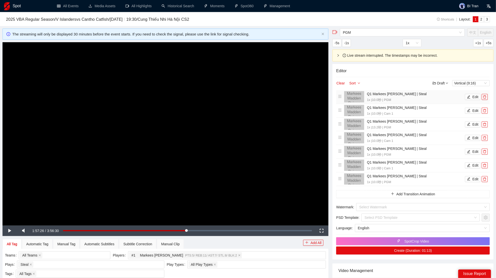
click at [356, 30] on span "PGM" at bounding box center [402, 33] width 119 height 8
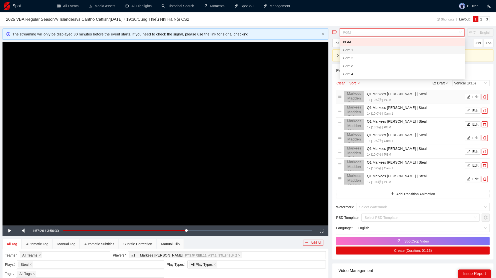
click at [355, 50] on div "Cam 1" at bounding box center [402, 50] width 119 height 6
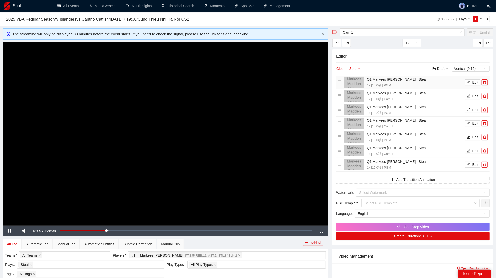
click at [204, 129] on video "Video Player" at bounding box center [166, 133] width 326 height 183
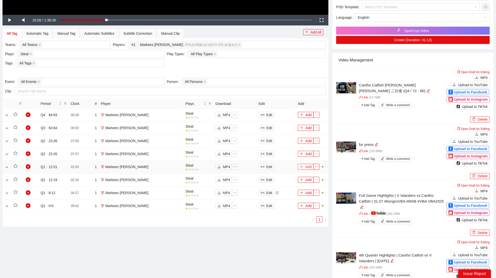
click at [304, 167] on button "Add" at bounding box center [306, 167] width 16 height 6
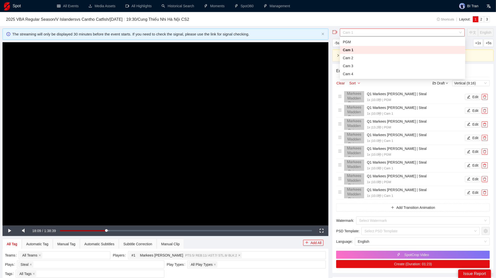
click at [365, 30] on span "Cam 1" at bounding box center [402, 33] width 119 height 8
click at [348, 42] on div "PGM" at bounding box center [402, 42] width 119 height 6
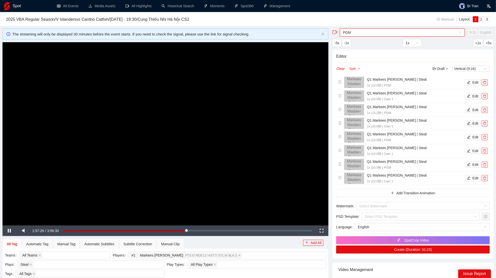
click at [190, 120] on video "Video Player" at bounding box center [166, 133] width 326 height 183
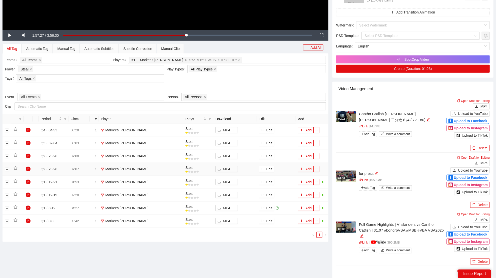
click at [308, 170] on button "Add" at bounding box center [306, 169] width 16 height 6
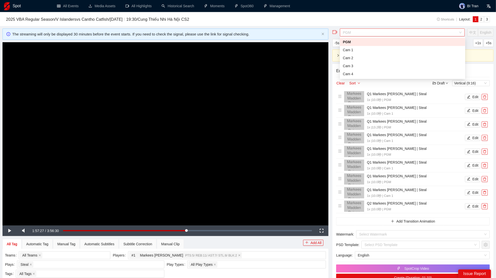
click at [349, 32] on span "PGM" at bounding box center [402, 33] width 119 height 8
click at [349, 49] on div "Cam 1" at bounding box center [402, 50] width 119 height 6
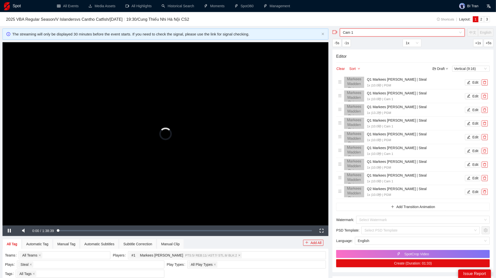
click at [240, 141] on video "Video Player" at bounding box center [166, 133] width 326 height 183
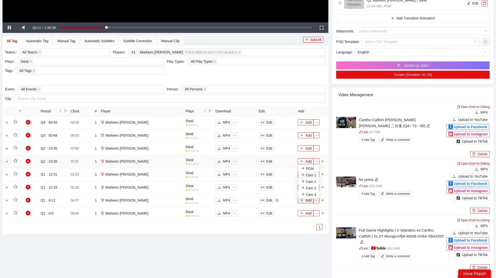
click at [312, 174] on div "Cam 1" at bounding box center [308, 176] width 15 height 6
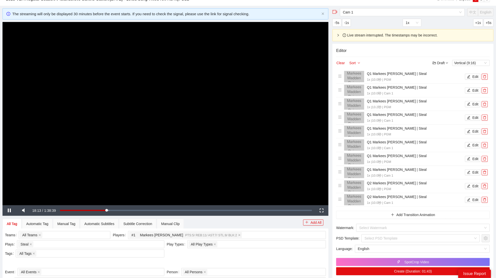
click at [203, 107] on video "Video Player" at bounding box center [166, 113] width 326 height 183
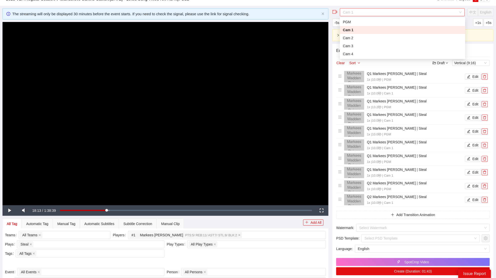
click at [392, 11] on span "Cam 1" at bounding box center [402, 13] width 119 height 8
click at [361, 22] on div "PGM" at bounding box center [402, 22] width 119 height 6
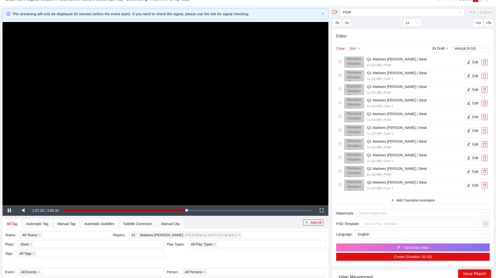
click at [176, 90] on video "Video Player" at bounding box center [166, 113] width 326 height 183
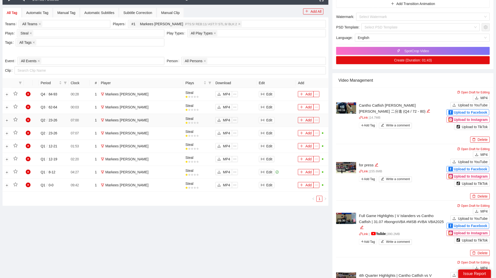
click at [317, 119] on icon "ellipsis" at bounding box center [317, 121] width 4 height 4
click at [306, 128] on div "PGM" at bounding box center [307, 128] width 13 height 6
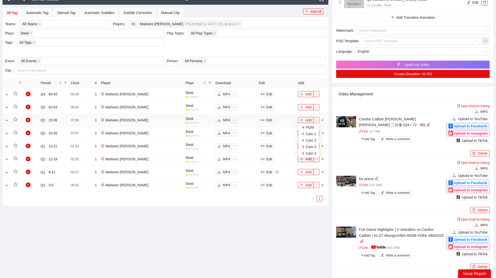
click at [315, 120] on icon "ellipsis" at bounding box center [317, 121] width 4 height 4
click at [312, 134] on div "Cam 1" at bounding box center [308, 134] width 15 height 6
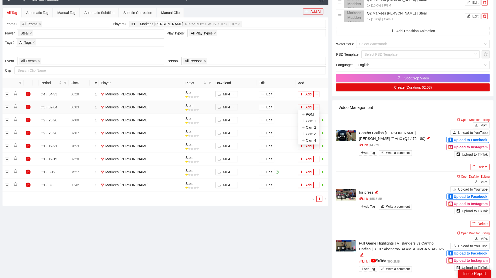
click at [318, 106] on icon "ellipsis" at bounding box center [317, 108] width 4 height 4
click at [311, 113] on div "PGM" at bounding box center [307, 115] width 13 height 6
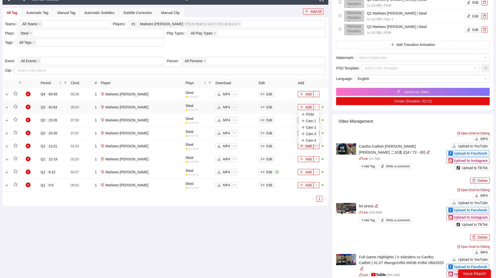
click at [317, 106] on icon "ellipsis" at bounding box center [317, 108] width 4 height 4
click at [312, 120] on div "Cam 1" at bounding box center [308, 121] width 15 height 6
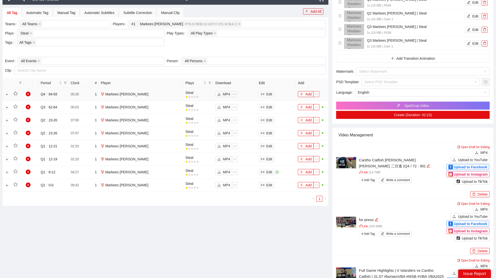
click at [319, 94] on span "ellipsis" at bounding box center [317, 95] width 6 height 4
click at [313, 101] on div "PGM" at bounding box center [307, 102] width 13 height 6
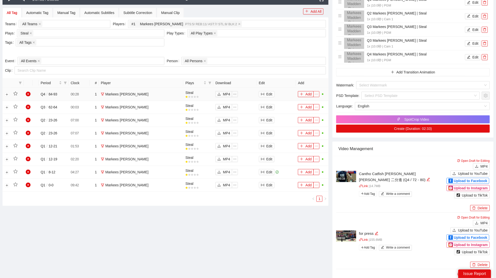
click at [317, 93] on icon "ellipsis" at bounding box center [317, 95] width 4 height 4
click at [312, 107] on div "Cam 1" at bounding box center [308, 109] width 15 height 6
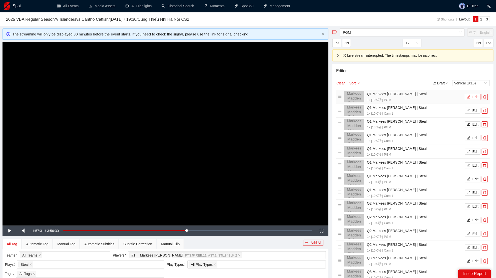
click at [472, 96] on button "Edit" at bounding box center [473, 97] width 16 height 6
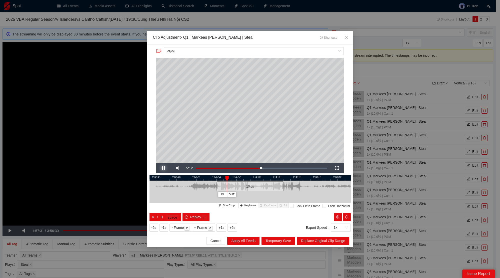
click at [163, 168] on span "Video Player" at bounding box center [163, 168] width 14 height 0
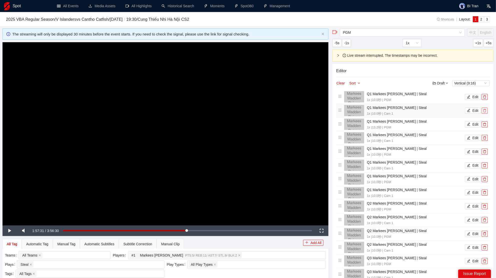
click at [484, 108] on button "button" at bounding box center [485, 111] width 6 height 6
click at [487, 126] on button "button" at bounding box center [485, 125] width 6 height 6
click at [485, 138] on icon "delete" at bounding box center [485, 138] width 4 height 4
click at [485, 151] on icon "delete" at bounding box center [485, 152] width 4 height 4
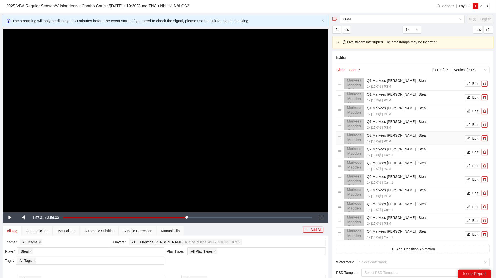
scroll to position [18, 0]
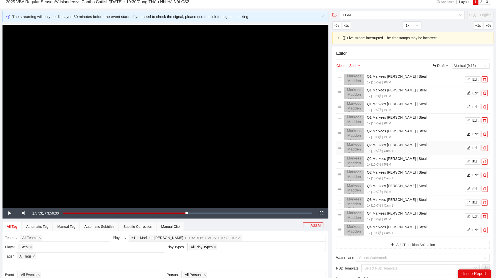
click at [486, 149] on icon "delete" at bounding box center [485, 148] width 4 height 4
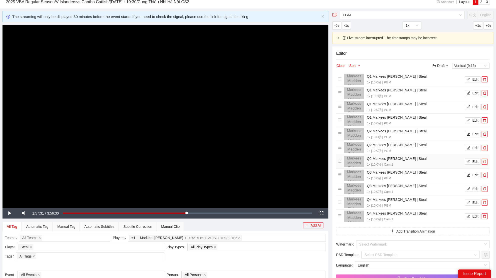
click at [485, 161] on icon "delete" at bounding box center [485, 162] width 4 height 4
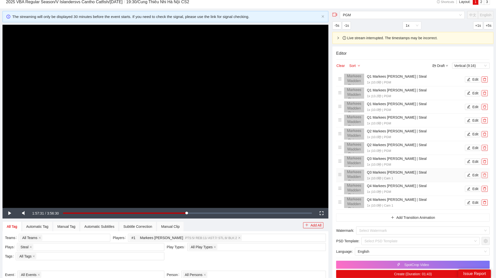
click at [485, 175] on icon "delete" at bounding box center [485, 176] width 4 height 4
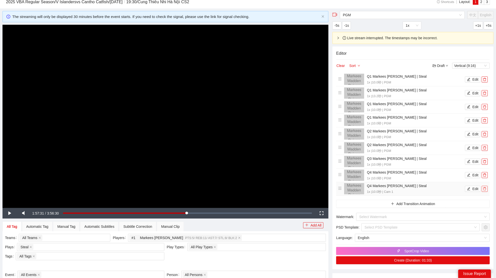
click at [486, 190] on button "button" at bounding box center [485, 189] width 6 height 6
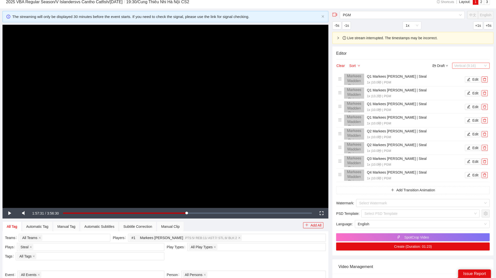
click at [463, 64] on span "Vertical (9:16)" at bounding box center [471, 66] width 34 height 6
click at [461, 74] on div "Horizontal (16:9)" at bounding box center [471, 74] width 32 height 6
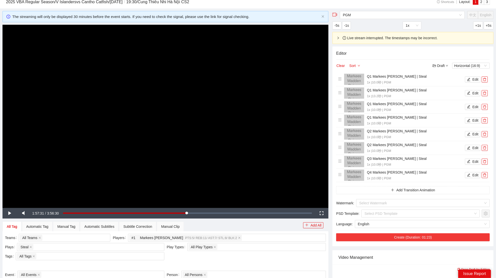
click at [401, 237] on button "Create (Duration: 01:23)" at bounding box center [413, 238] width 154 height 8
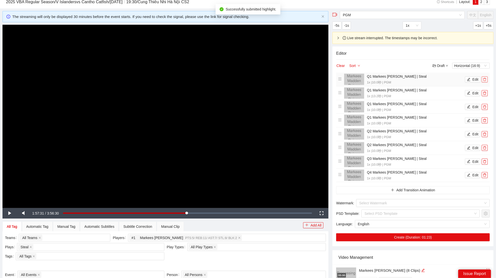
click at [486, 79] on icon "delete" at bounding box center [484, 79] width 3 height 3
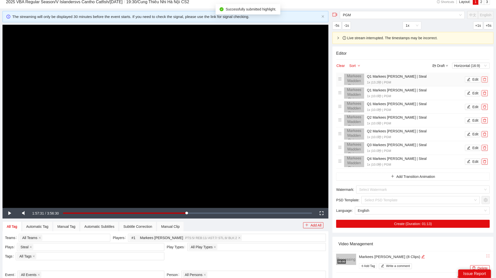
click at [486, 79] on icon "delete" at bounding box center [484, 79] width 3 height 3
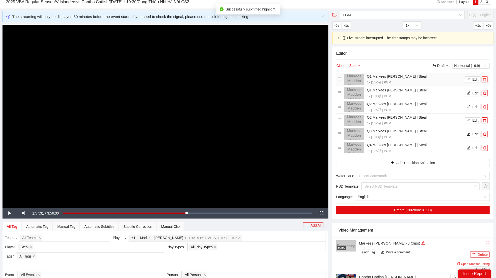
click at [486, 79] on icon "delete" at bounding box center [484, 79] width 3 height 3
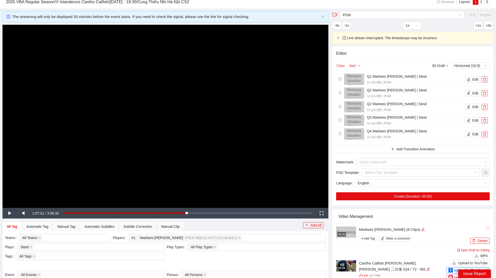
click at [344, 67] on button "Clear" at bounding box center [340, 66] width 9 height 6
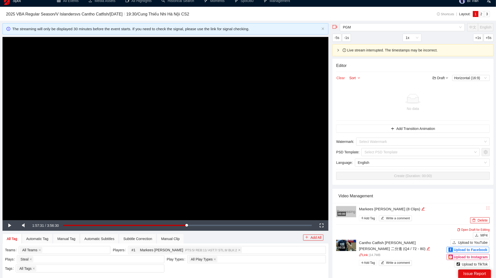
scroll to position [0, 0]
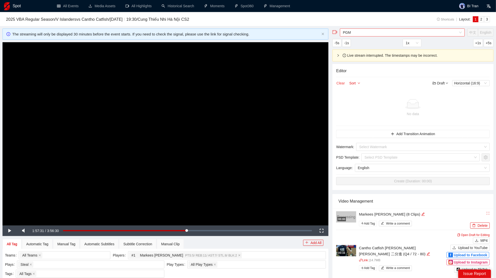
click at [354, 33] on span "PGM" at bounding box center [402, 33] width 119 height 8
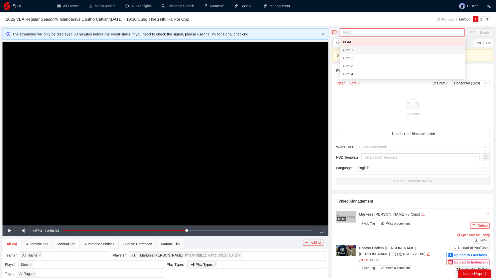
click at [353, 47] on div "Cam 1" at bounding box center [402, 50] width 119 height 6
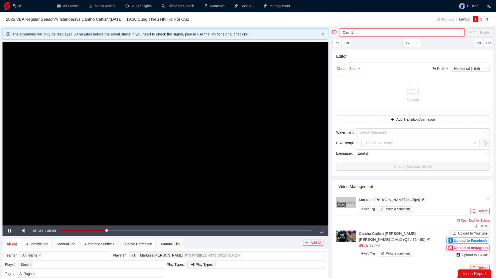
click at [218, 110] on video "Video Player" at bounding box center [166, 133] width 326 height 183
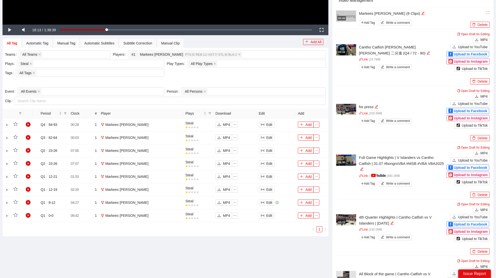
scroll to position [193, 0]
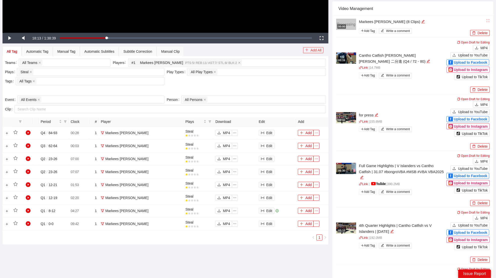
click at [315, 48] on button "Add All" at bounding box center [313, 50] width 21 height 6
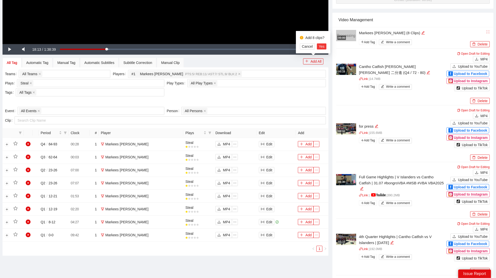
click at [320, 45] on span "Yes" at bounding box center [322, 47] width 6 height 6
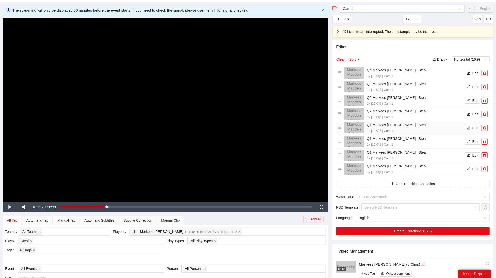
scroll to position [25, 0]
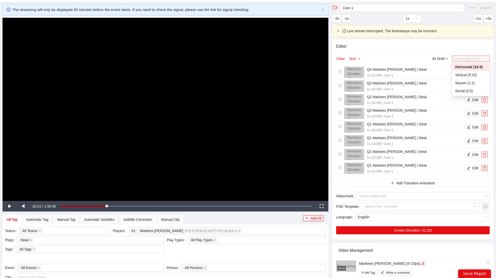
click at [465, 58] on span "Horizontal (16:9)" at bounding box center [471, 59] width 34 height 6
click at [465, 75] on div "Vertical (9:16)" at bounding box center [471, 75] width 32 height 6
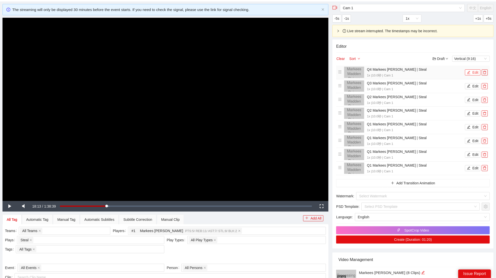
click at [471, 74] on button "Edit" at bounding box center [473, 73] width 16 height 6
click at [471, 84] on button "Edit" at bounding box center [473, 86] width 16 height 6
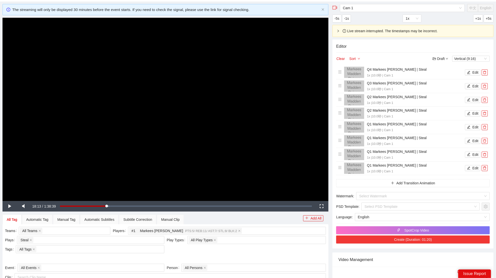
click at [403, 240] on button "Create (Duration: 01:20)" at bounding box center [413, 240] width 154 height 8
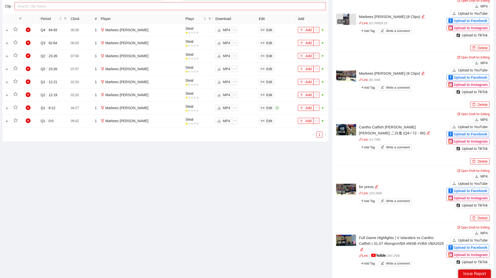
scroll to position [143, 0]
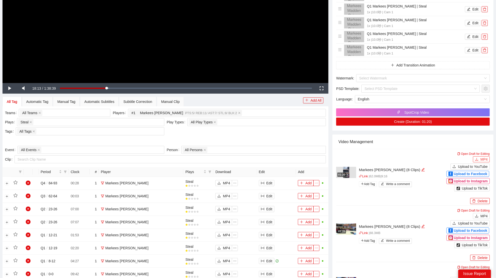
click at [479, 158] on button "MP4" at bounding box center [481, 160] width 17 height 6
click at [482, 215] on span "MP4" at bounding box center [483, 217] width 7 height 6
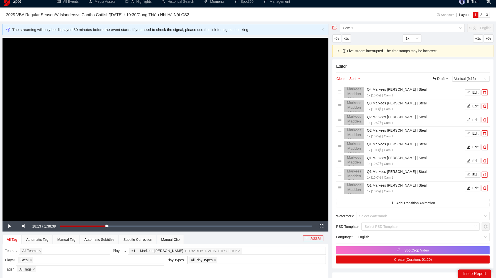
scroll to position [0, 0]
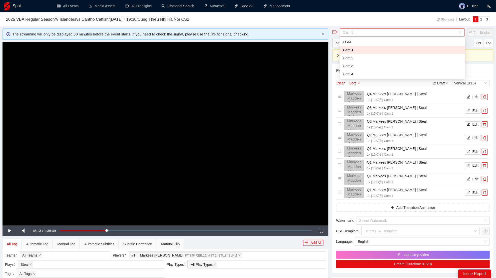
click at [370, 36] on span "Cam 1" at bounding box center [402, 33] width 119 height 8
click at [361, 41] on div "PGM" at bounding box center [402, 42] width 119 height 6
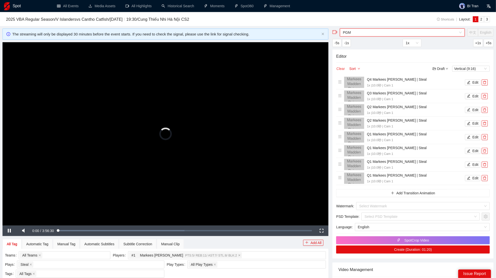
click at [338, 60] on h4 "Editor" at bounding box center [413, 56] width 154 height 6
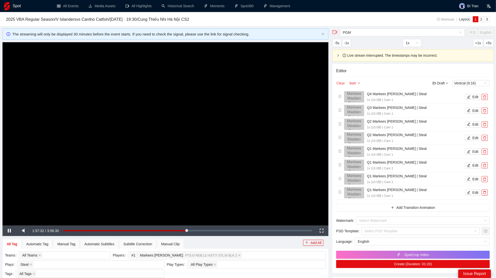
click at [341, 84] on button "Clear" at bounding box center [340, 83] width 9 height 6
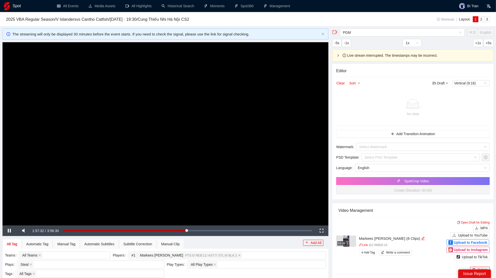
click at [265, 89] on video "Video Player" at bounding box center [166, 133] width 326 height 183
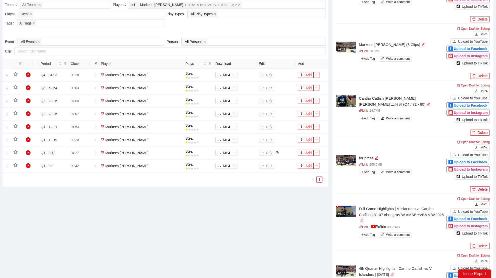
scroll to position [251, 0]
click at [28, 163] on icon "play-circle" at bounding box center [28, 165] width 5 height 5
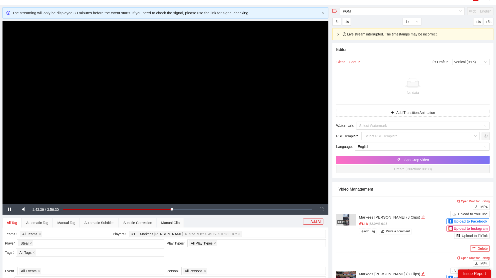
scroll to position [0, 0]
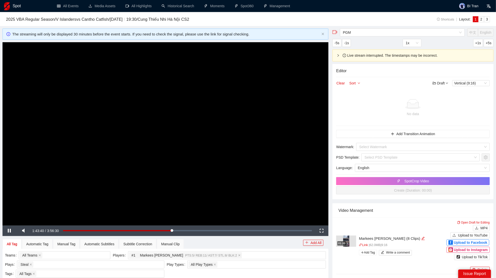
click at [216, 137] on video "Video Player" at bounding box center [166, 133] width 326 height 183
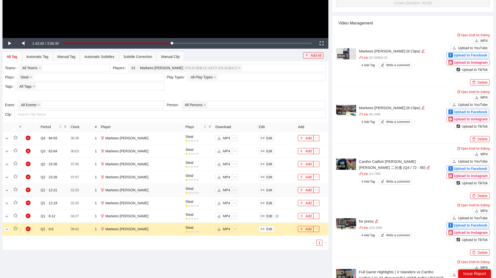
scroll to position [189, 0]
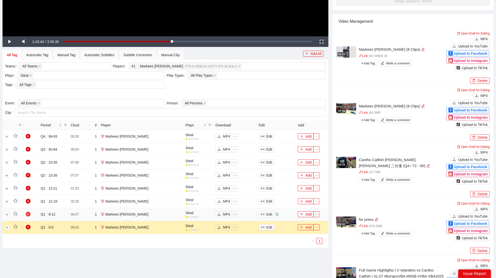
click at [29, 212] on icon "play-circle" at bounding box center [28, 214] width 5 height 5
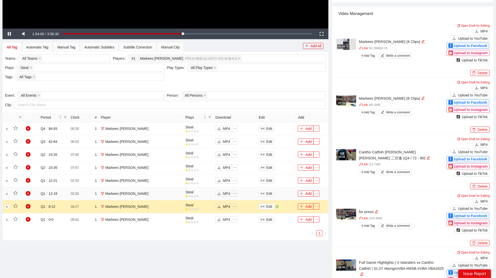
scroll to position [205, 0]
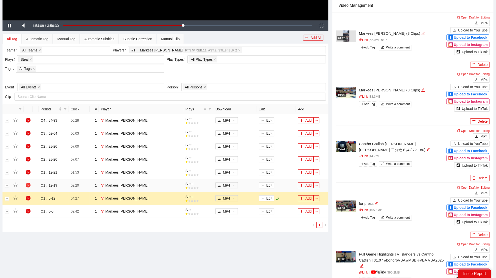
click at [29, 185] on icon "play-circle" at bounding box center [28, 185] width 5 height 5
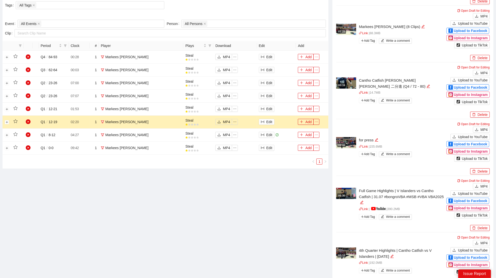
scroll to position [268, 0]
click at [27, 107] on icon "play-circle" at bounding box center [28, 109] width 5 height 5
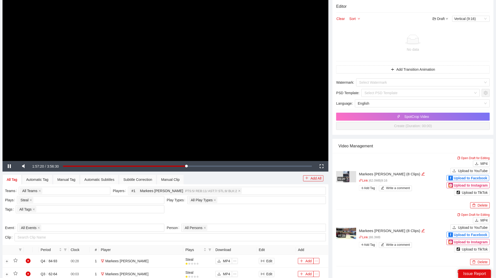
scroll to position [64, 0]
click at [192, 92] on video "Video Player" at bounding box center [166, 69] width 326 height 183
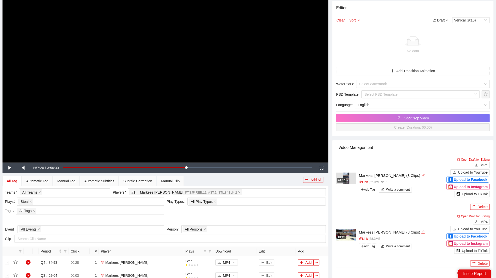
scroll to position [2, 0]
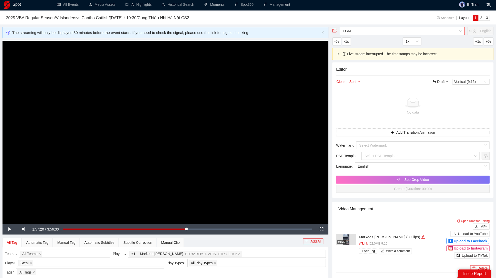
click at [370, 31] on span "PGM" at bounding box center [402, 31] width 119 height 8
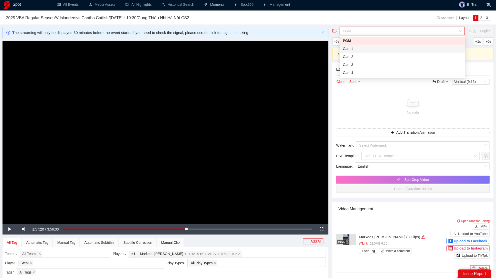
drag, startPoint x: 359, startPoint y: 48, endPoint x: 331, endPoint y: 61, distance: 30.9
click at [359, 48] on div "Cam 1" at bounding box center [402, 49] width 119 height 6
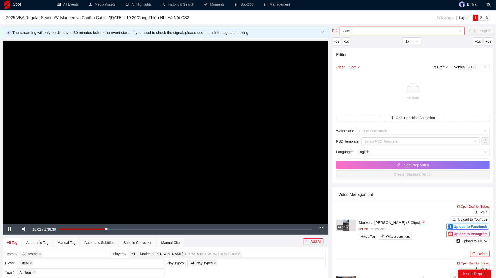
click at [226, 96] on video "Video Player" at bounding box center [166, 132] width 326 height 183
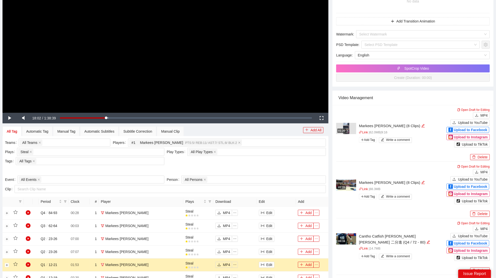
scroll to position [170, 0]
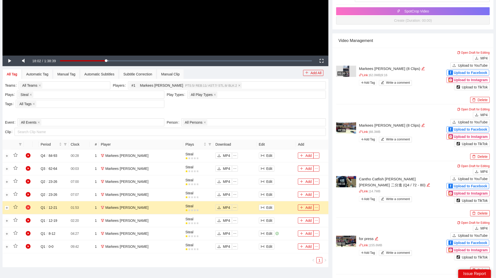
click at [29, 206] on icon "play-circle" at bounding box center [28, 207] width 5 height 5
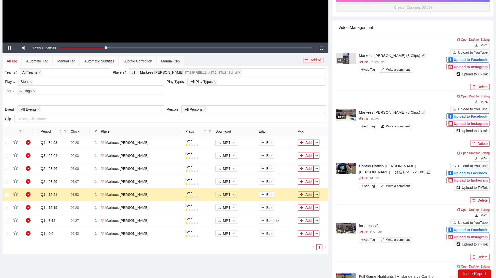
scroll to position [298, 0]
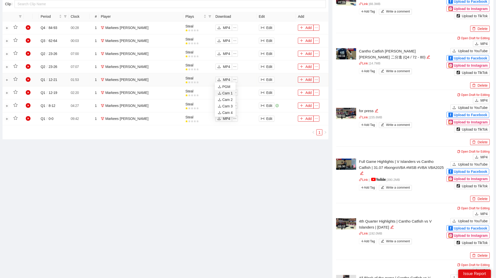
click at [227, 94] on div "Cam 1" at bounding box center [225, 94] width 15 height 6
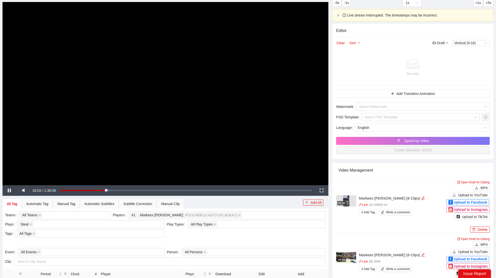
scroll to position [0, 0]
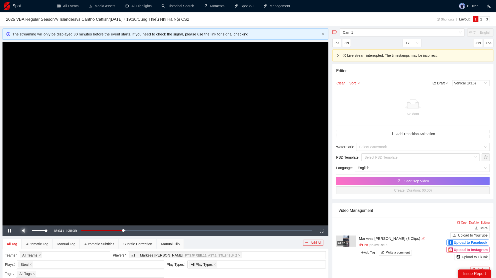
click at [26, 231] on span "Video Player" at bounding box center [24, 231] width 14 height 0
click at [312, 20] on h3 "2025 VBA Regular Season / V Islanders vs Cantho Catfish / [DATE] / 19:30 / [PER…" at bounding box center [206, 19] width 401 height 7
click at [69, 8] on link "All Events" at bounding box center [68, 6] width 22 height 4
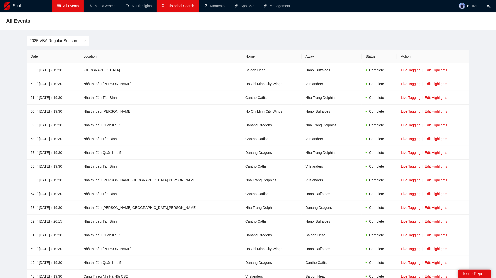
click at [178, 7] on link "Historical Search" at bounding box center [178, 6] width 33 height 4
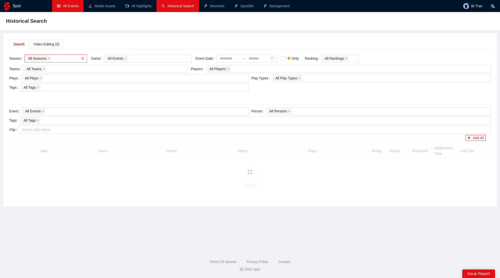
click at [61, 58] on div "All Seasons" at bounding box center [53, 58] width 55 height 7
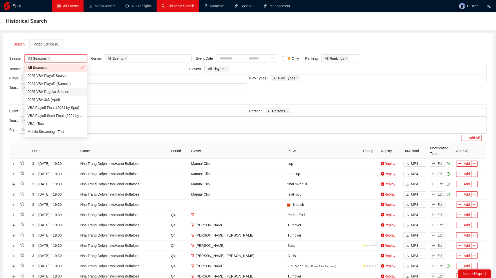
click at [73, 92] on div "2025 VBA Regular Season" at bounding box center [56, 92] width 57 height 6
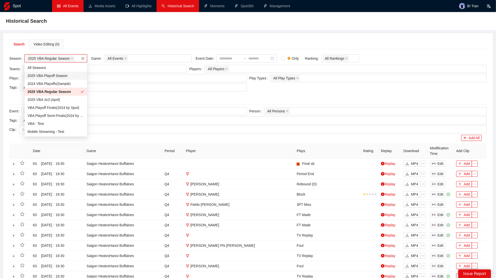
drag, startPoint x: 71, startPoint y: 75, endPoint x: 85, endPoint y: 67, distance: 15.9
click at [71, 75] on div "2025 VBA Playoff Season" at bounding box center [56, 76] width 57 height 6
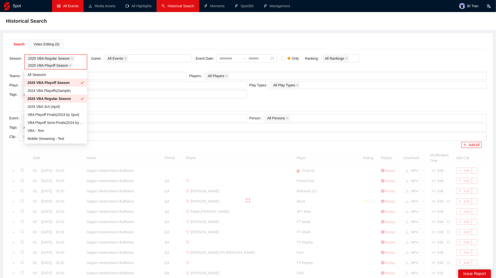
click at [111, 33] on div "Historical Search Search Video Editing (0) Season 2025 VBA Regular Season 2025 …" at bounding box center [248, 201] width 496 height 379
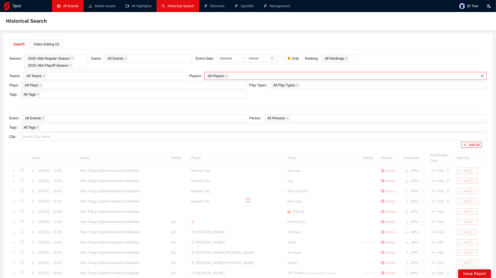
click at [242, 76] on div "All Players" at bounding box center [343, 76] width 275 height 7
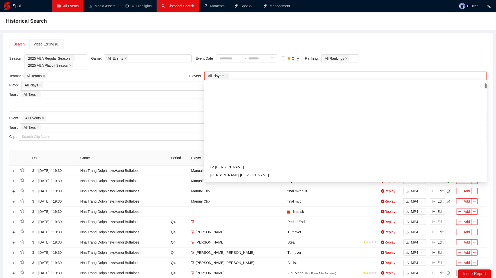
scroll to position [92, 0]
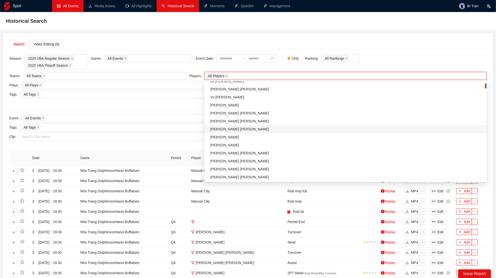
click at [133, 108] on div at bounding box center [248, 104] width 480 height 9
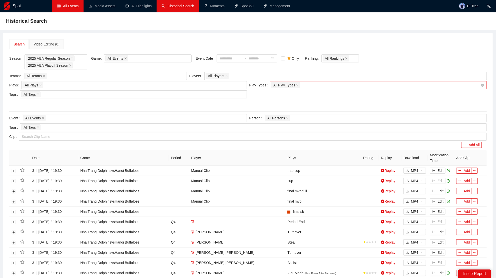
click at [319, 84] on div "All Play Types + 0 ..." at bounding box center [375, 85] width 209 height 7
type input "****"
click at [317, 104] on div "Dunk" at bounding box center [380, 102] width 208 height 6
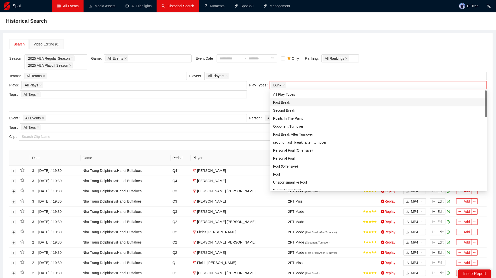
click at [198, 112] on div "Season 2025 VBA Regular Season 2025 VBA Playoff Season Game All Events Event Da…" at bounding box center [247, 220] width 477 height 330
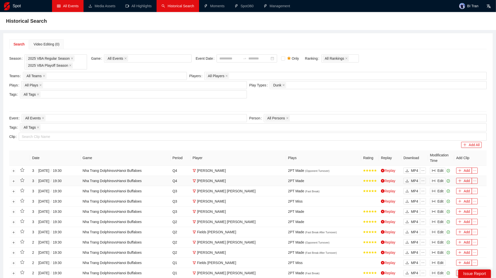
scroll to position [1, 0]
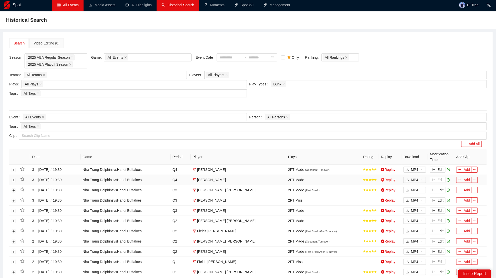
click at [391, 179] on link "Replay" at bounding box center [388, 180] width 15 height 4
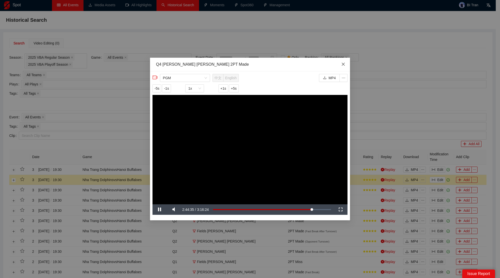
click at [343, 65] on icon "close" at bounding box center [343, 64] width 4 height 4
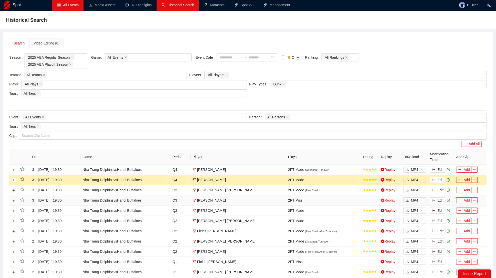
click at [393, 200] on link "Replay" at bounding box center [388, 201] width 15 height 4
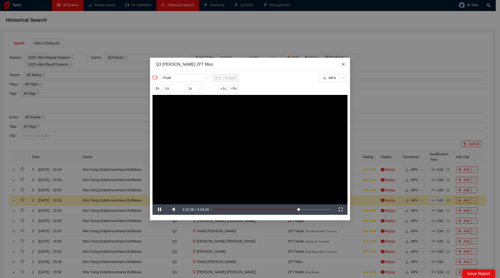
click at [345, 63] on icon "close" at bounding box center [343, 64] width 4 height 4
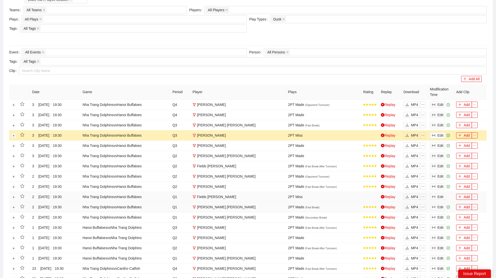
scroll to position [67, 0]
click at [385, 195] on link "Replay" at bounding box center [388, 197] width 15 height 4
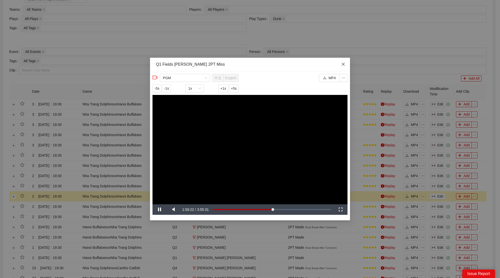
click at [343, 66] on span "Close" at bounding box center [344, 65] width 14 height 14
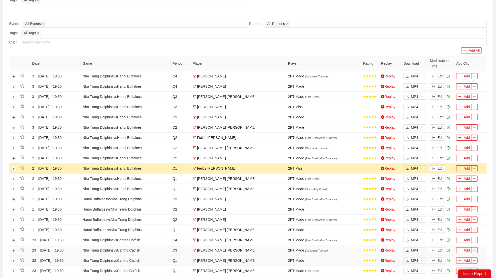
scroll to position [143, 0]
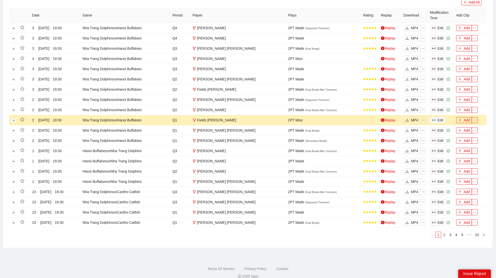
click at [442, 232] on link "2" at bounding box center [444, 235] width 6 height 6
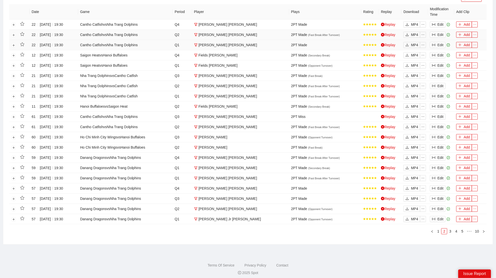
scroll to position [146, 0]
click at [386, 115] on link "Replay" at bounding box center [388, 117] width 15 height 4
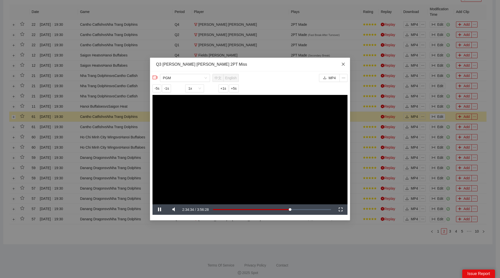
click at [346, 64] on span "Close" at bounding box center [344, 65] width 14 height 14
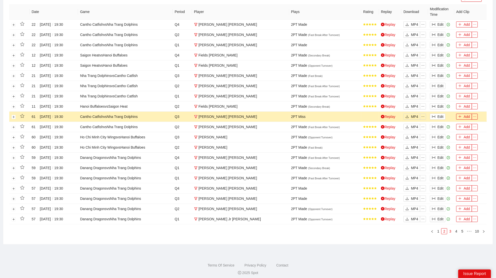
click at [451, 229] on link "3" at bounding box center [450, 232] width 6 height 6
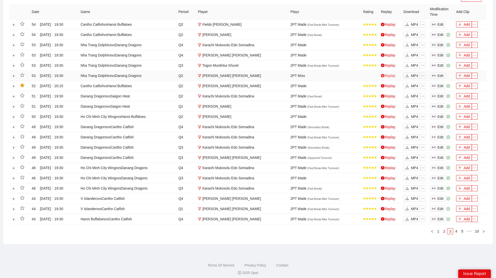
click at [393, 74] on link "Replay" at bounding box center [388, 76] width 15 height 4
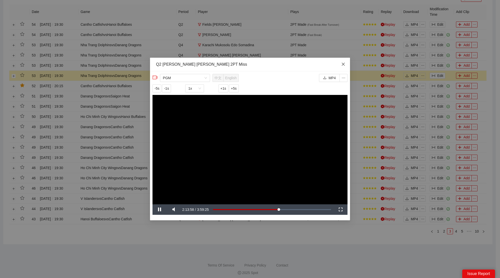
click at [341, 64] on icon "close" at bounding box center [343, 64] width 4 height 4
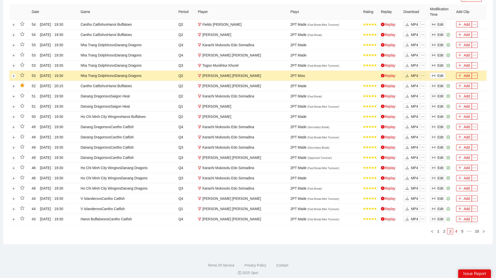
click at [457, 229] on link "4" at bounding box center [456, 232] width 6 height 6
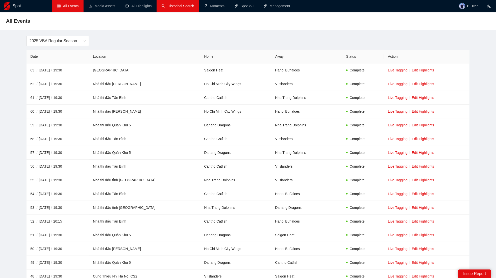
click at [177, 6] on link "Historical Search" at bounding box center [178, 6] width 33 height 4
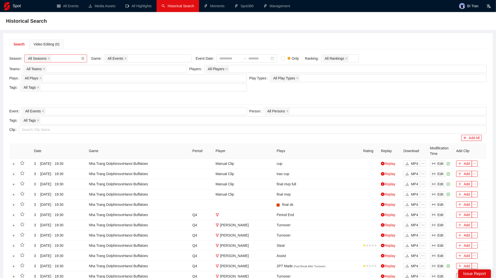
click at [67, 57] on div "All Seasons" at bounding box center [53, 58] width 55 height 7
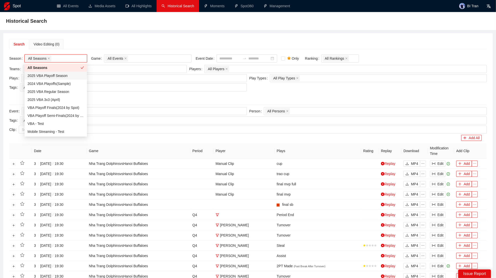
click at [60, 76] on div "2025 VBA Playoff Season" at bounding box center [56, 76] width 57 height 6
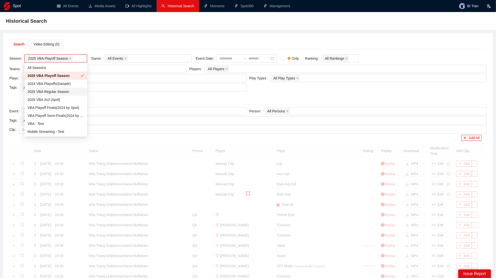
click at [64, 92] on div "2025 VBA Regular Season" at bounding box center [56, 92] width 57 height 6
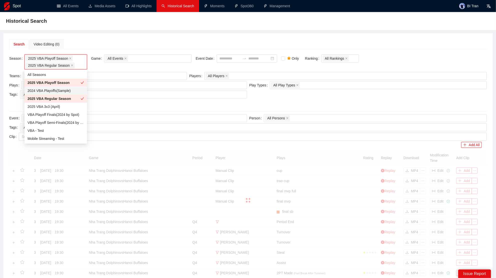
click at [207, 37] on div "Search Video Editing (0) Season 2025 VBA Playoff Season 2025 VBA Regular Season…" at bounding box center [247, 212] width 489 height 358
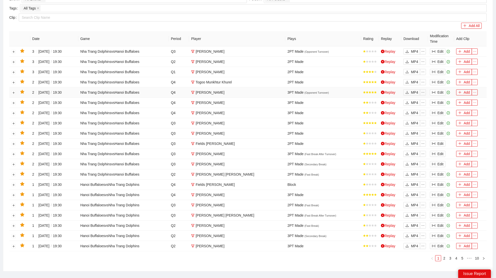
scroll to position [93, 0]
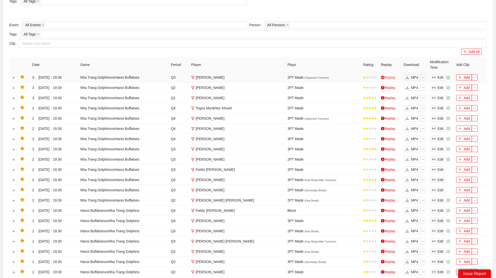
click at [389, 76] on link "Replay" at bounding box center [388, 78] width 15 height 4
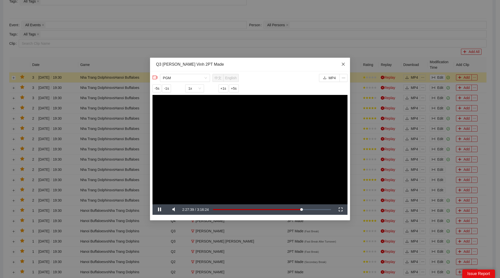
click at [342, 64] on icon "close" at bounding box center [343, 64] width 3 height 3
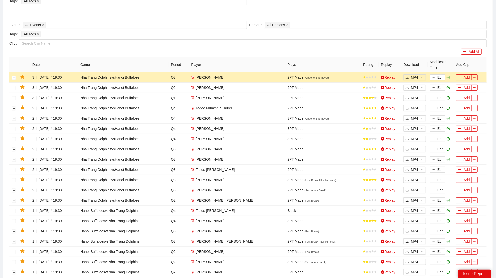
click at [296, 65] on th "Plays" at bounding box center [323, 64] width 76 height 15
